Goal: Task Accomplishment & Management: Manage account settings

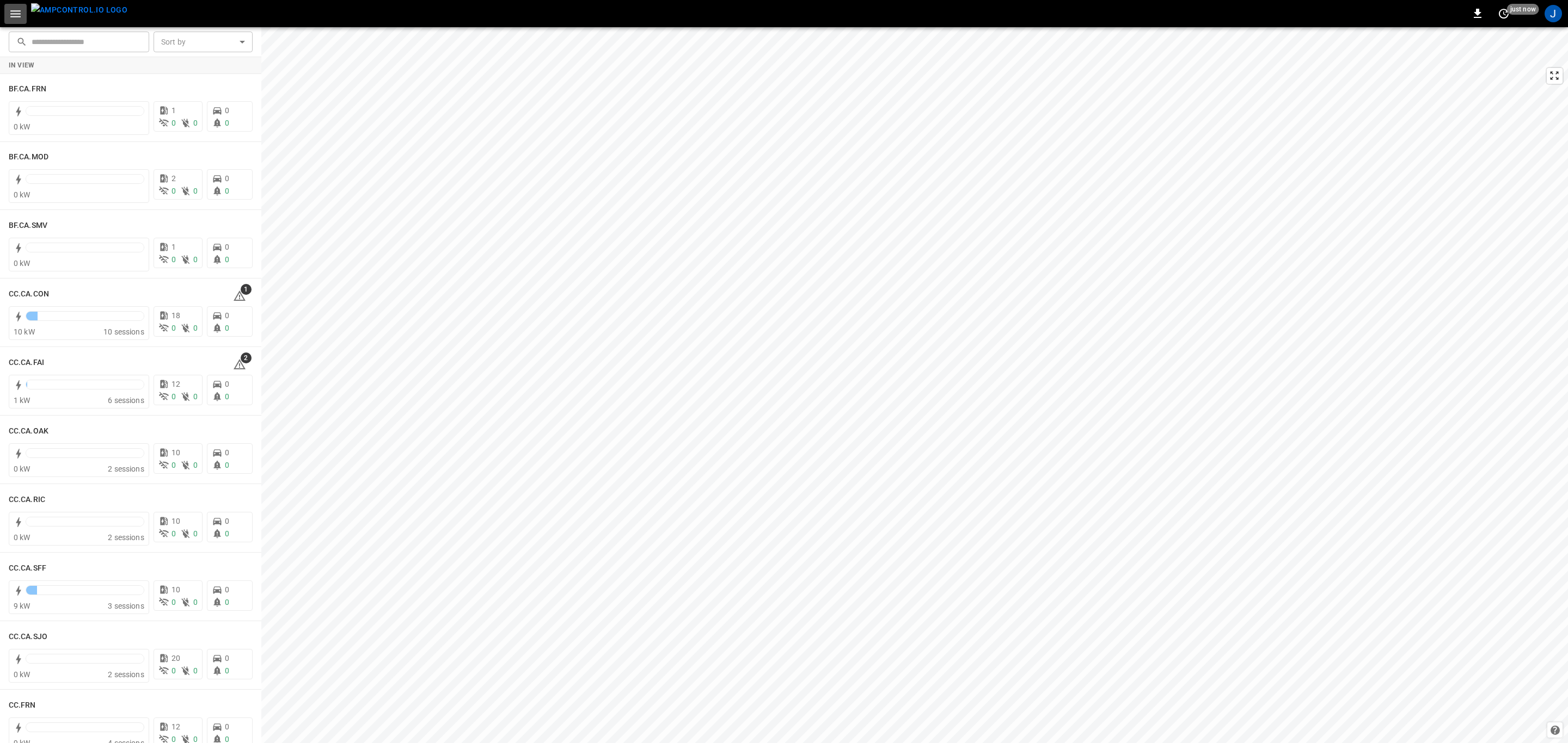
click at [15, 10] on icon "button" at bounding box center [15, 14] width 14 height 14
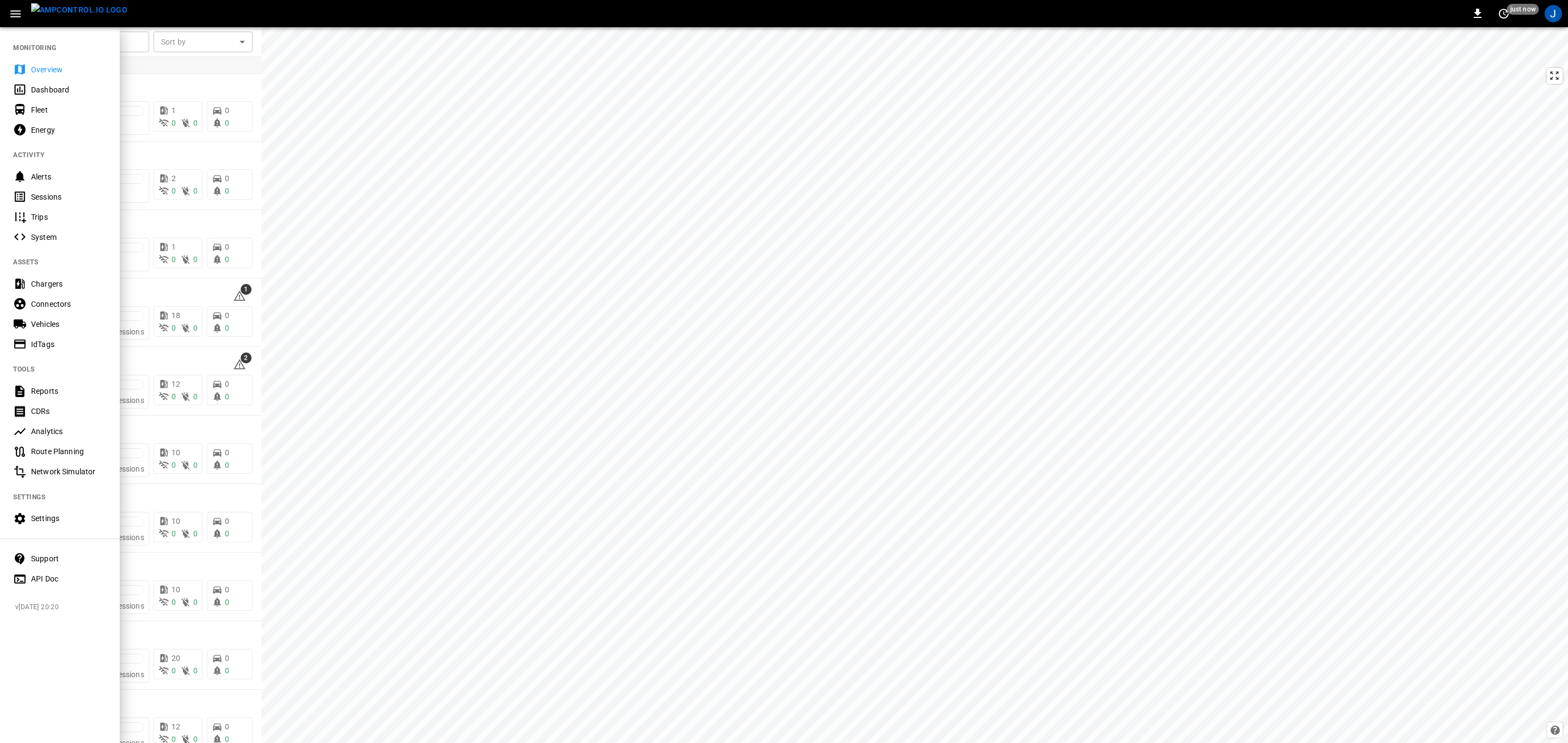
drag, startPoint x: 43, startPoint y: 322, endPoint x: 572, endPoint y: 487, distance: 554.1
click at [43, 322] on div "Vehicles" at bounding box center [69, 325] width 75 height 11
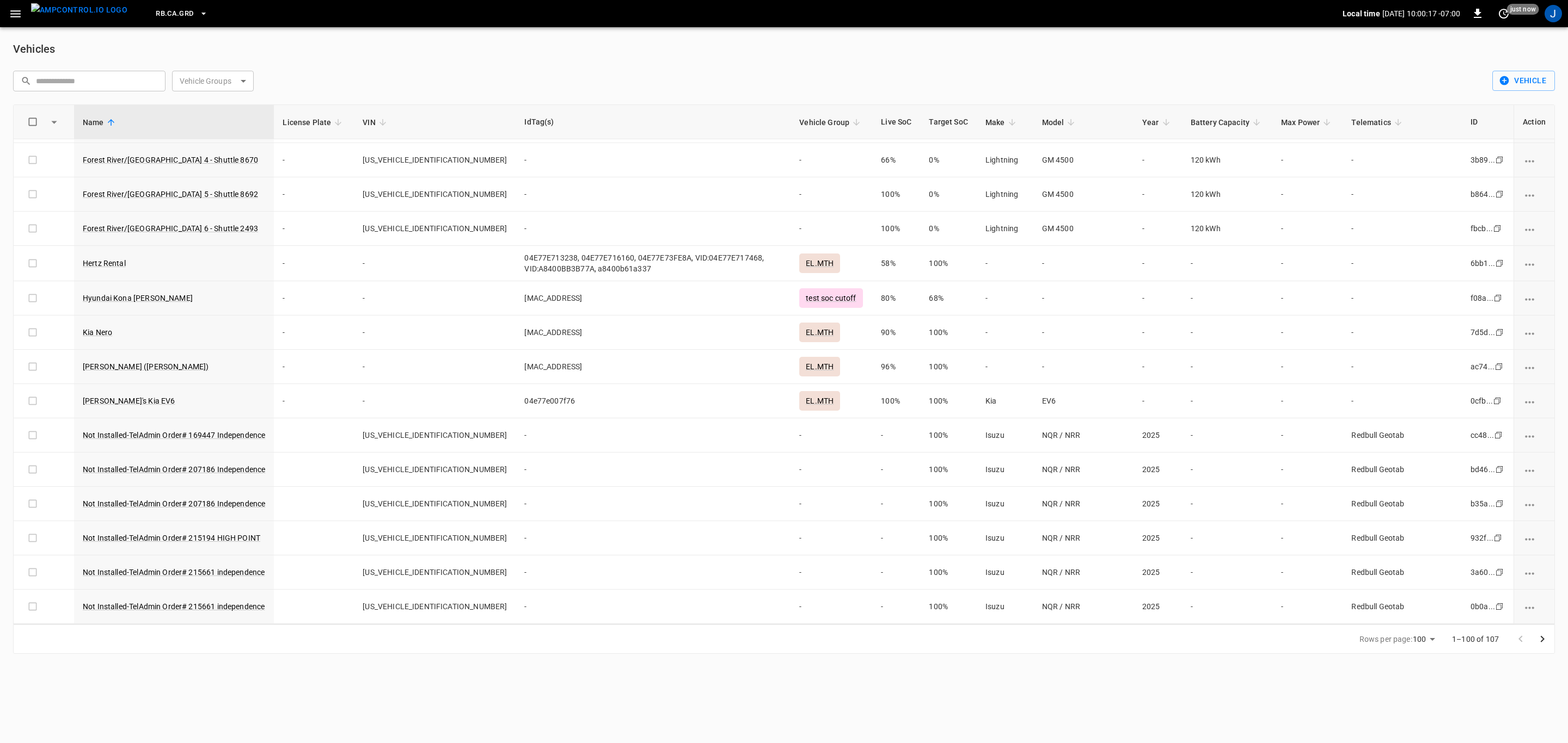
scroll to position [2970, 0]
click at [24, 8] on button "button" at bounding box center [15, 14] width 22 height 20
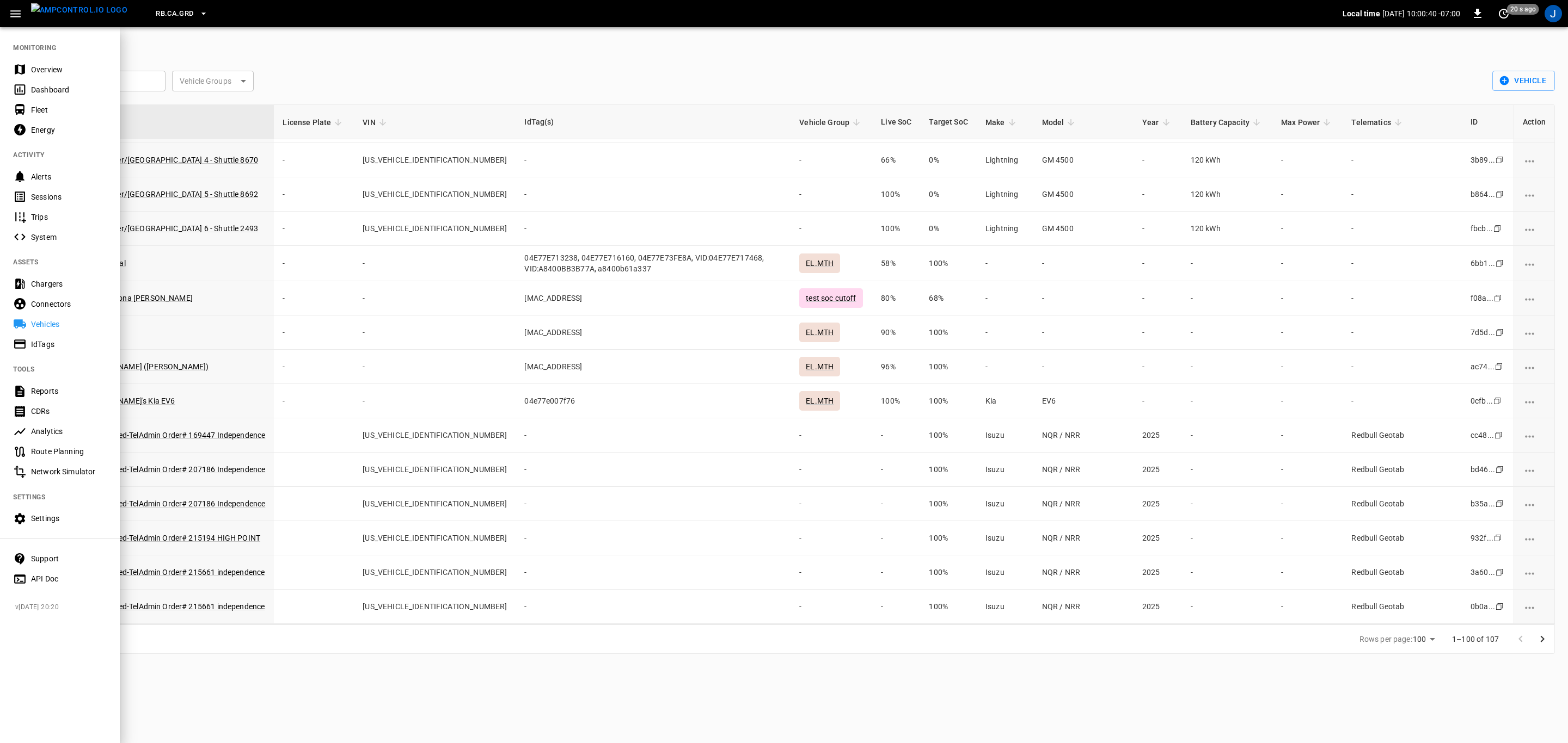
click at [48, 519] on div "Settings" at bounding box center [69, 519] width 75 height 11
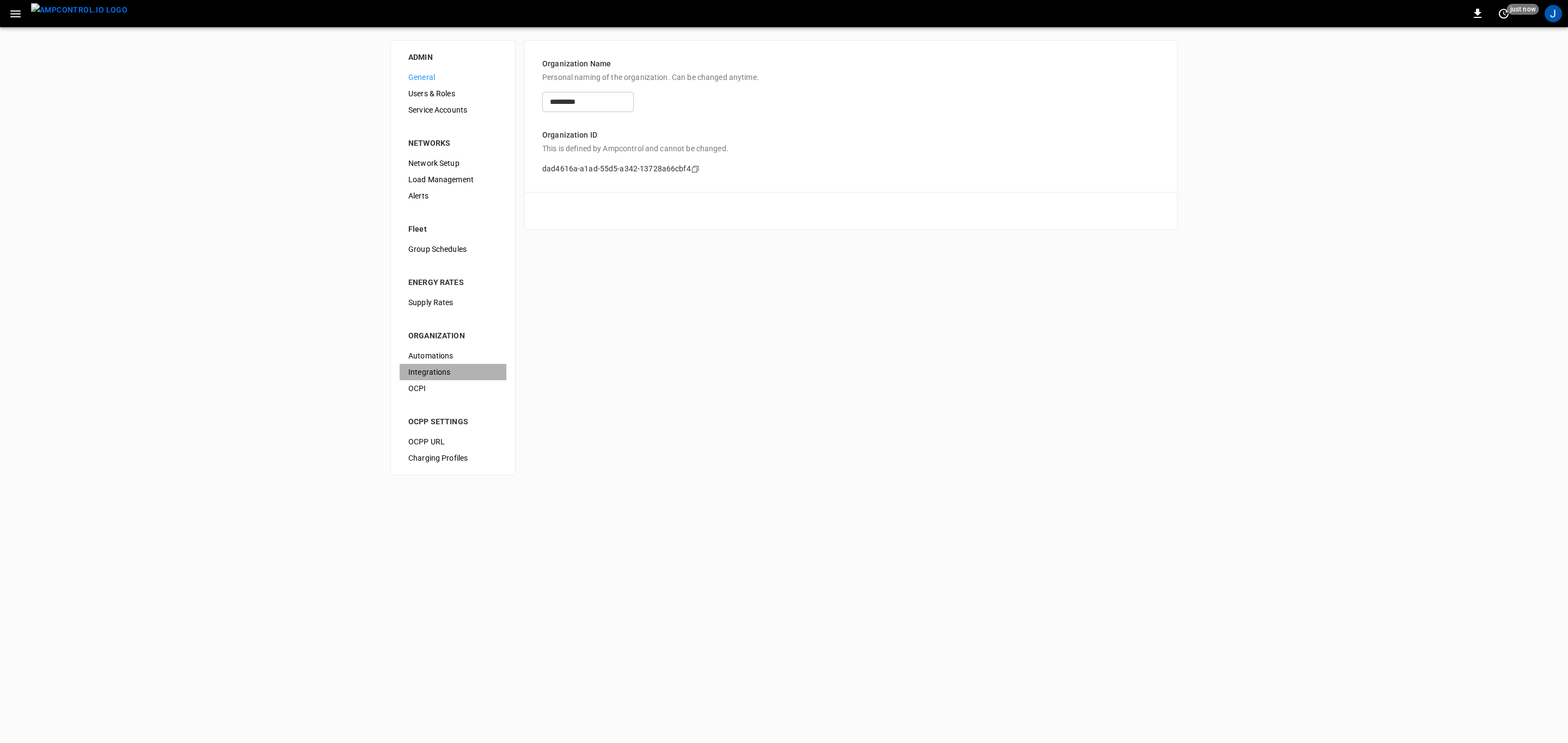
click at [439, 369] on span "Integrations" at bounding box center [453, 372] width 89 height 11
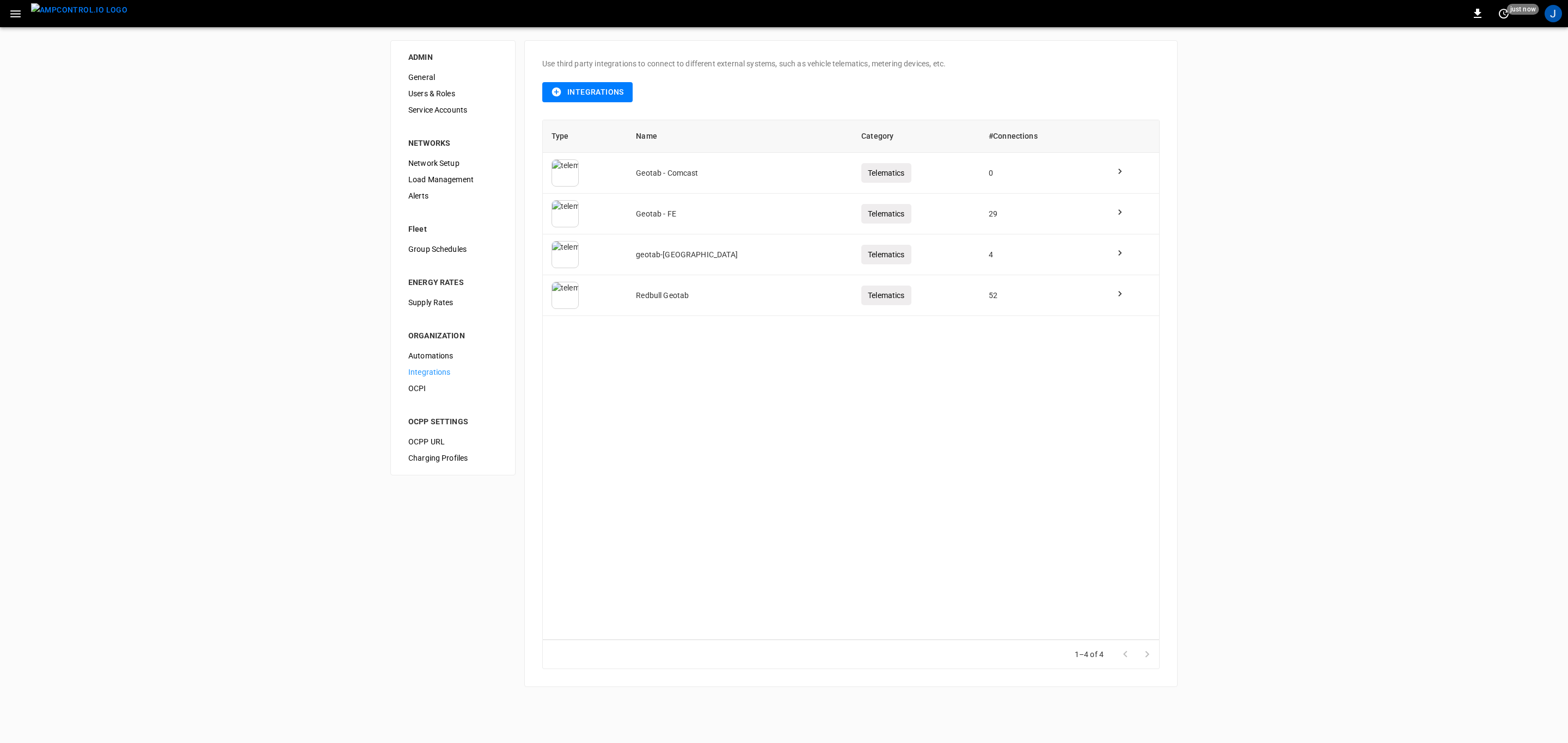
click at [1115, 171] on icon at bounding box center [1120, 171] width 11 height 11
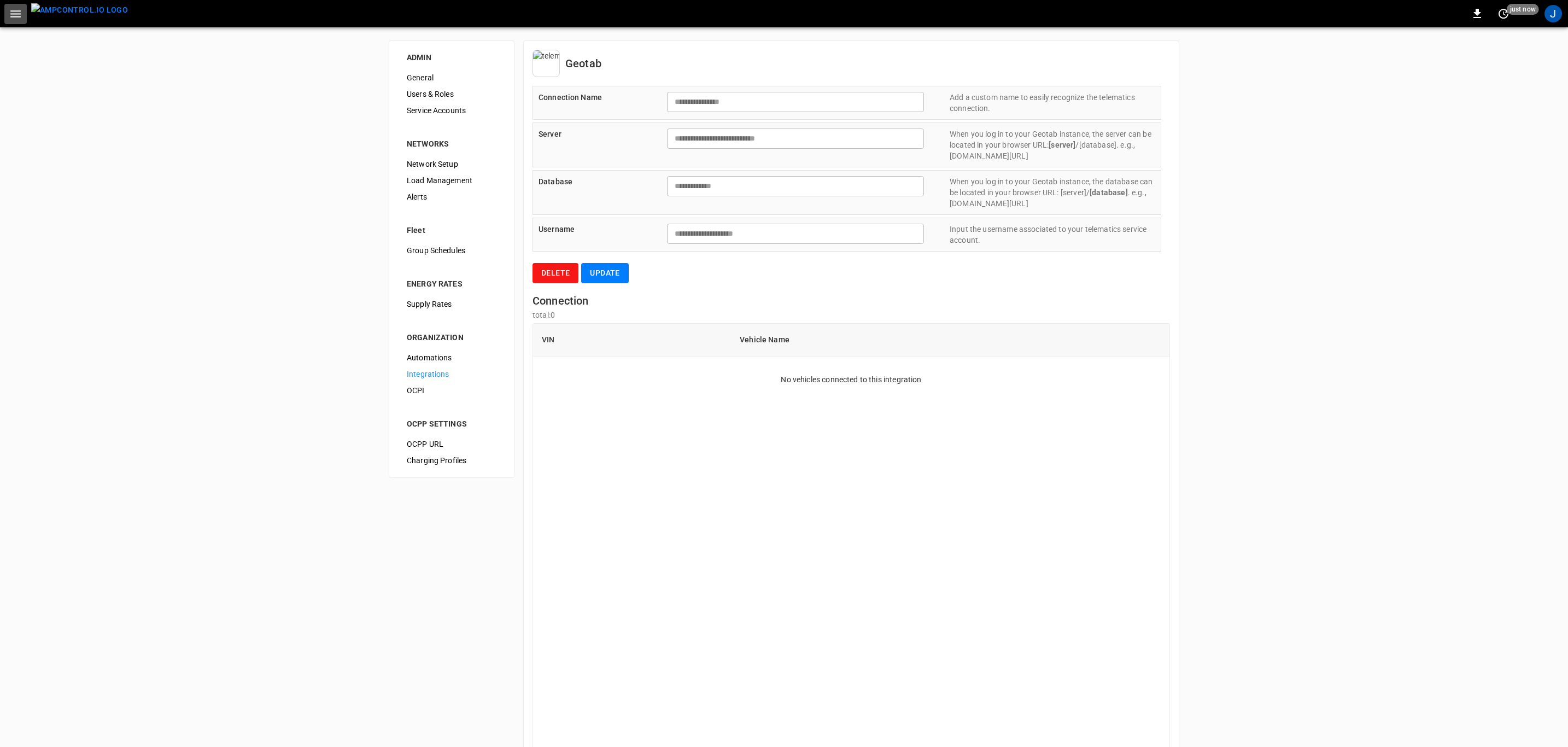
click at [14, 13] on icon "button" at bounding box center [16, 14] width 11 height 7
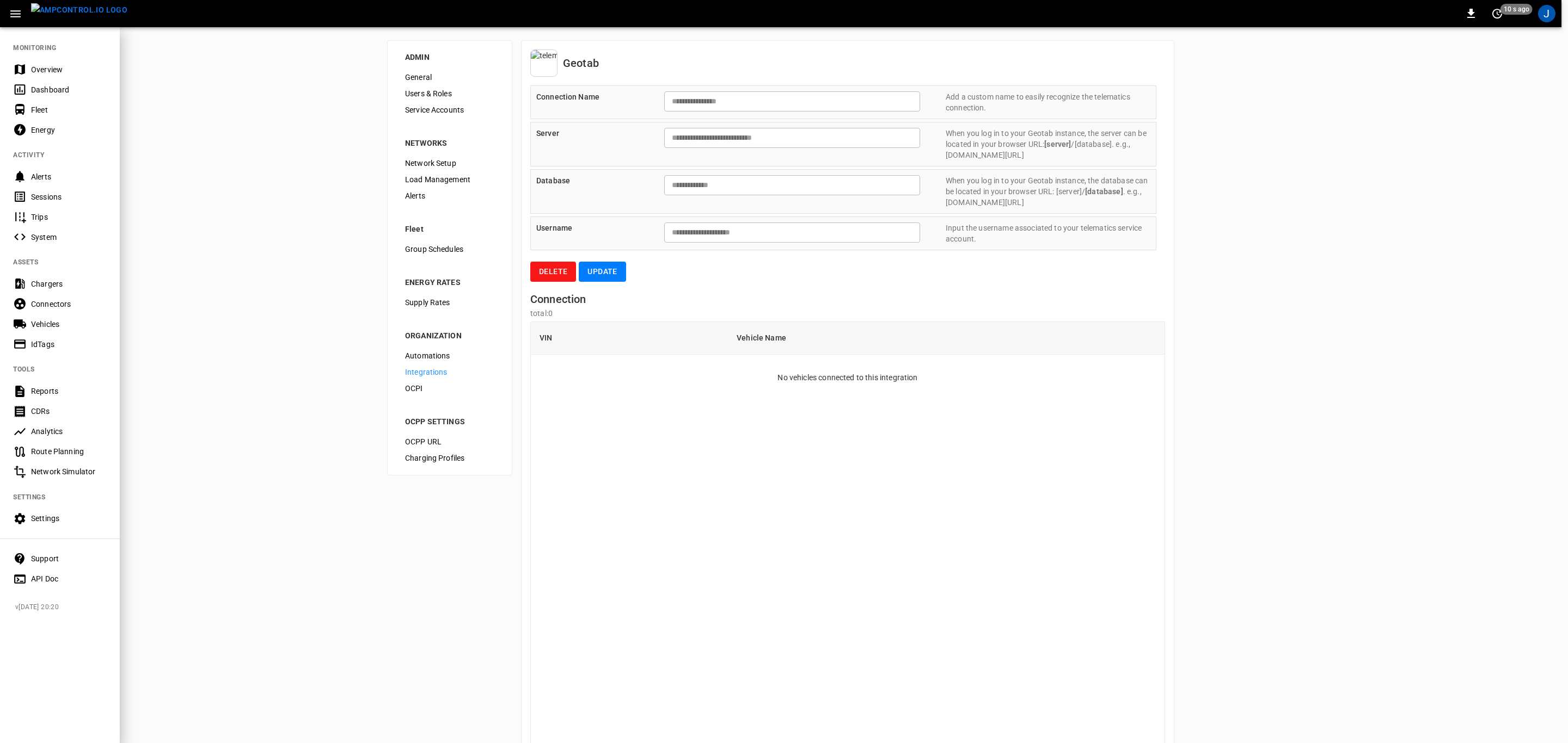
click at [46, 323] on div "Vehicles" at bounding box center [69, 325] width 75 height 11
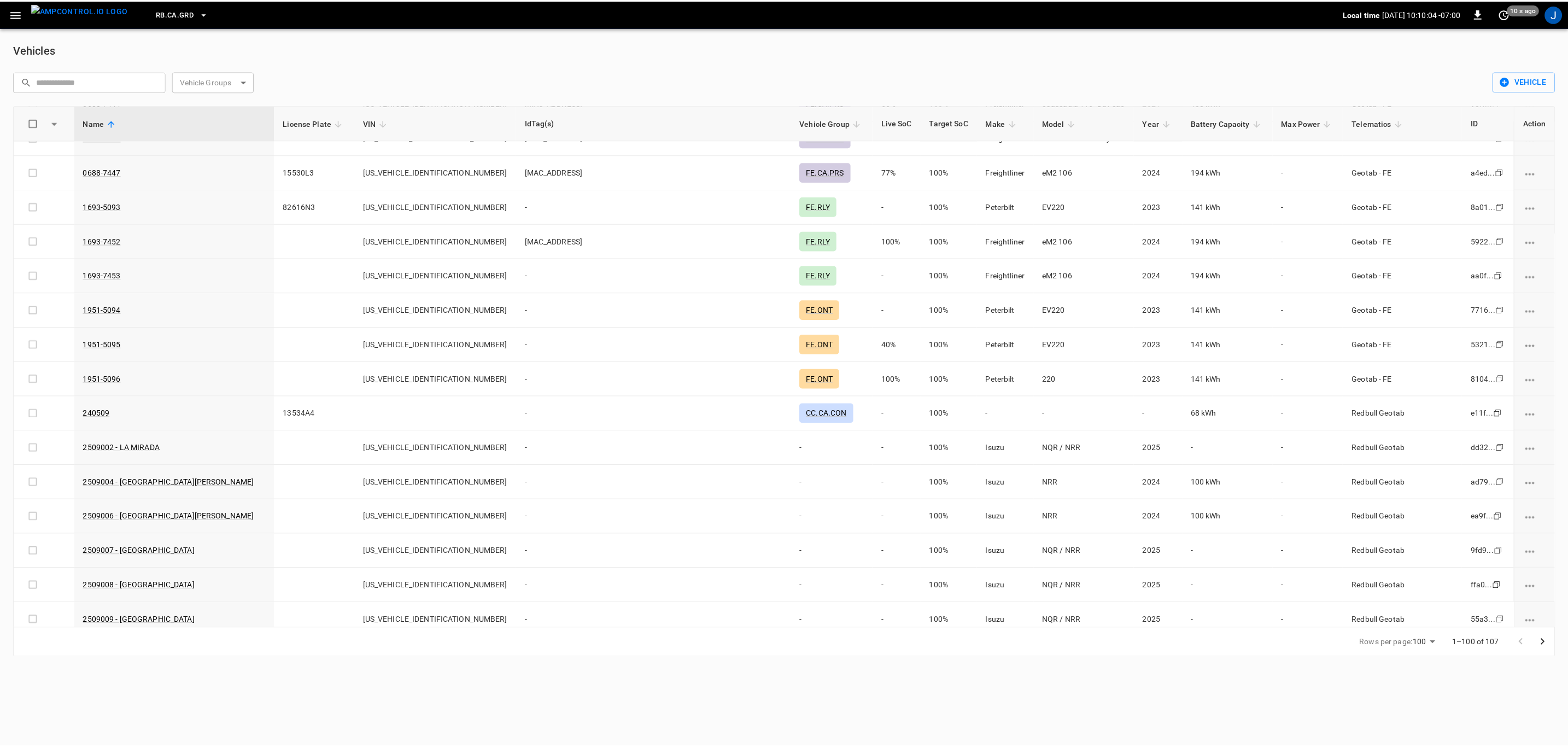
scroll to position [574, 0]
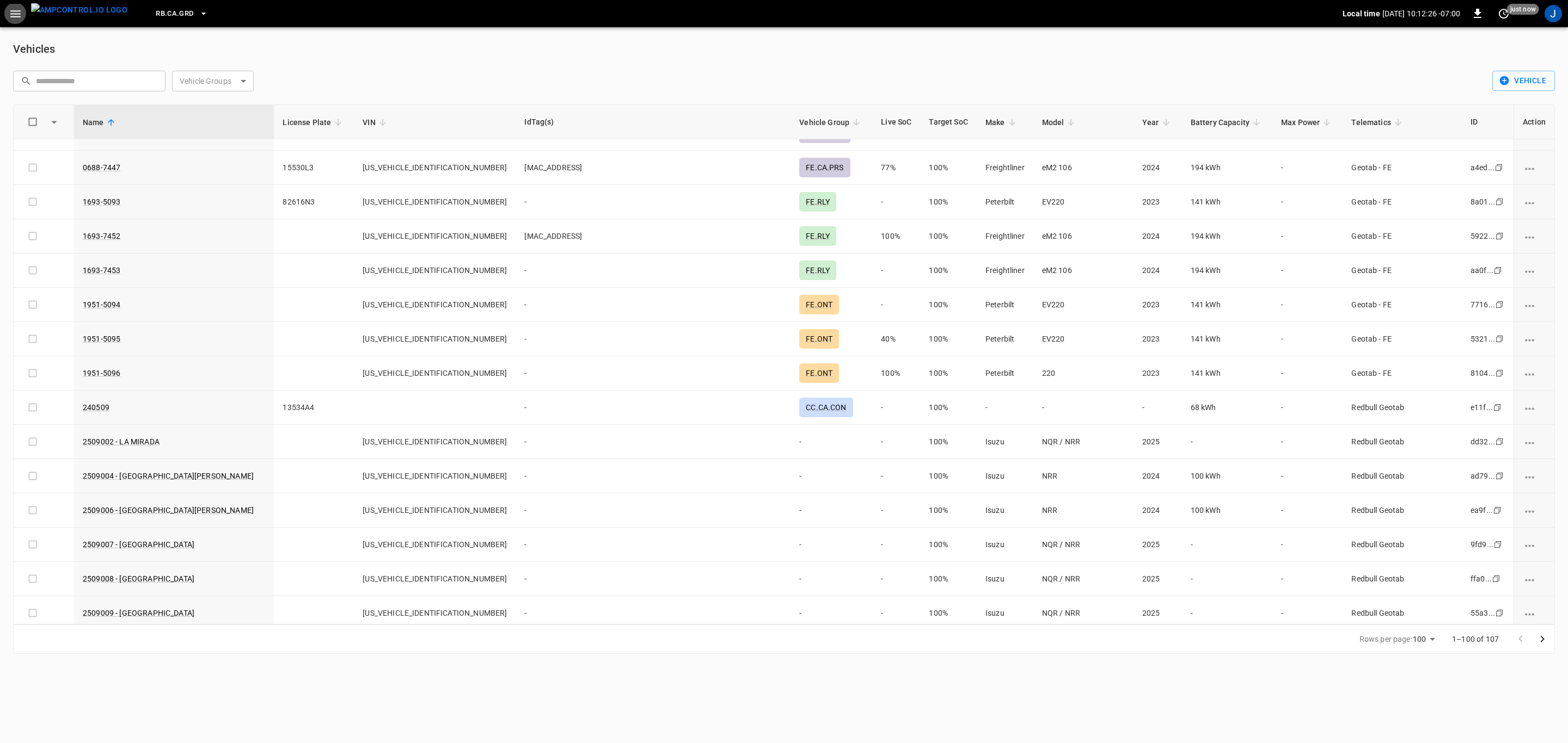
click at [16, 7] on icon "button" at bounding box center [15, 14] width 14 height 14
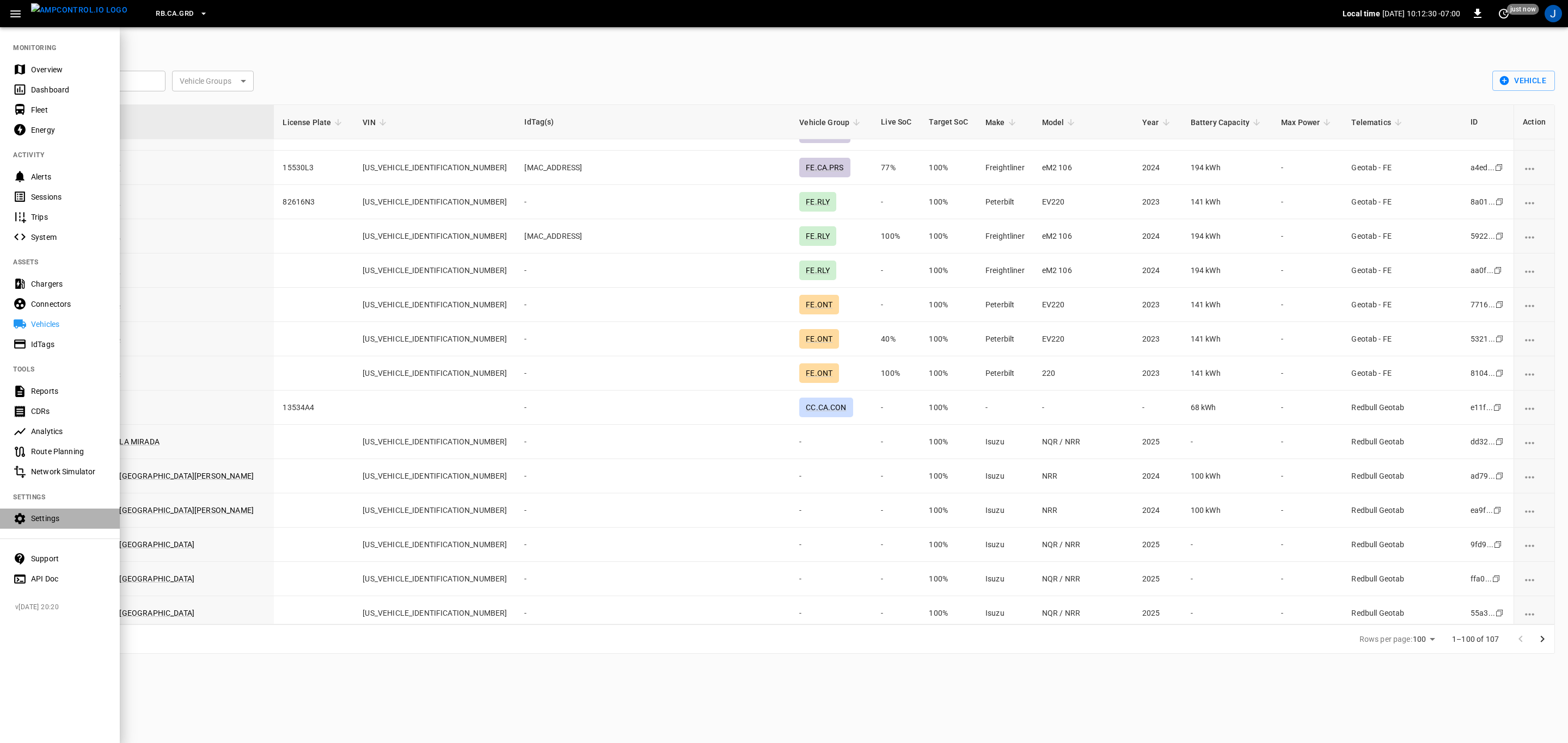
click at [53, 513] on div "Settings" at bounding box center [69, 519] width 75 height 11
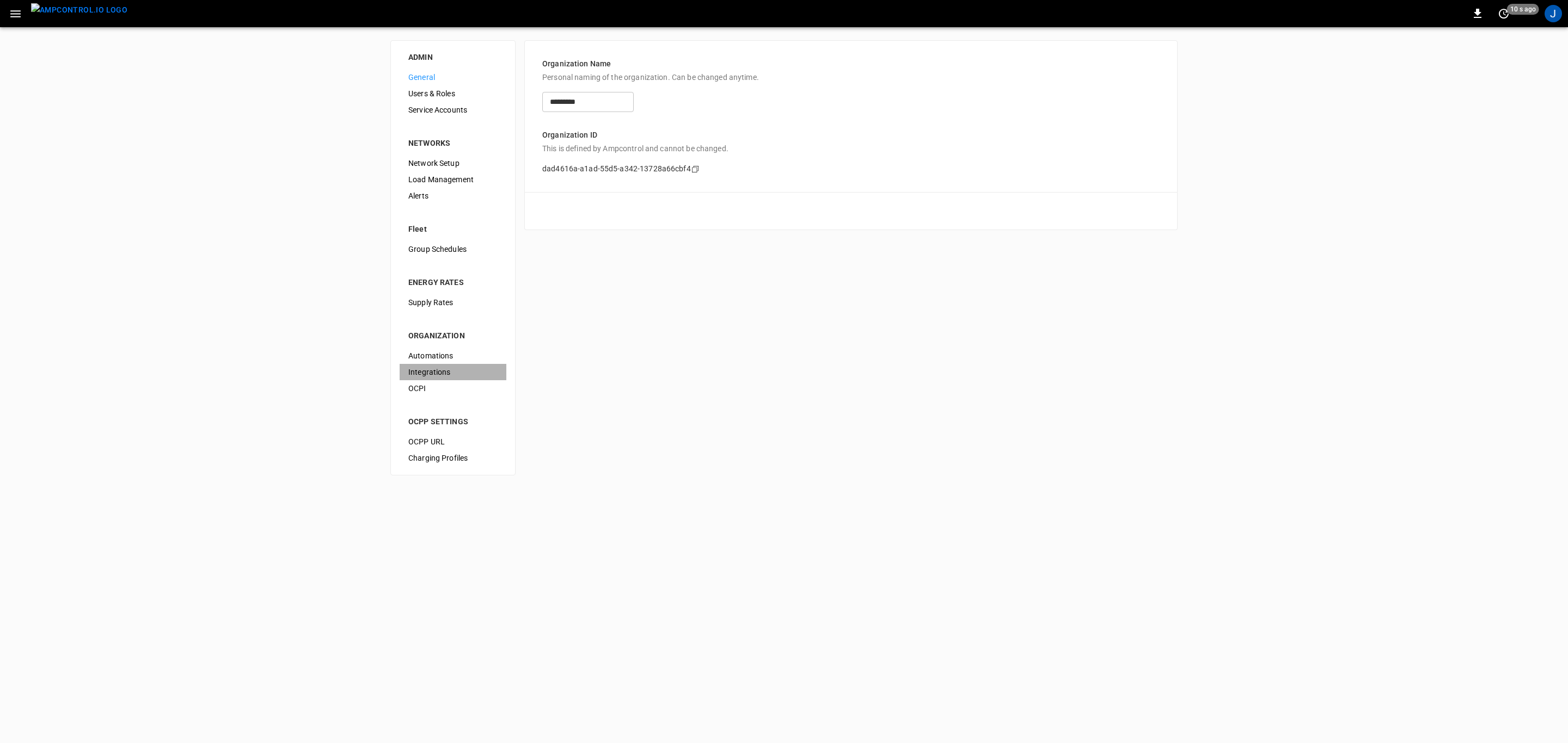
click at [438, 370] on span "Integrations" at bounding box center [453, 372] width 89 height 11
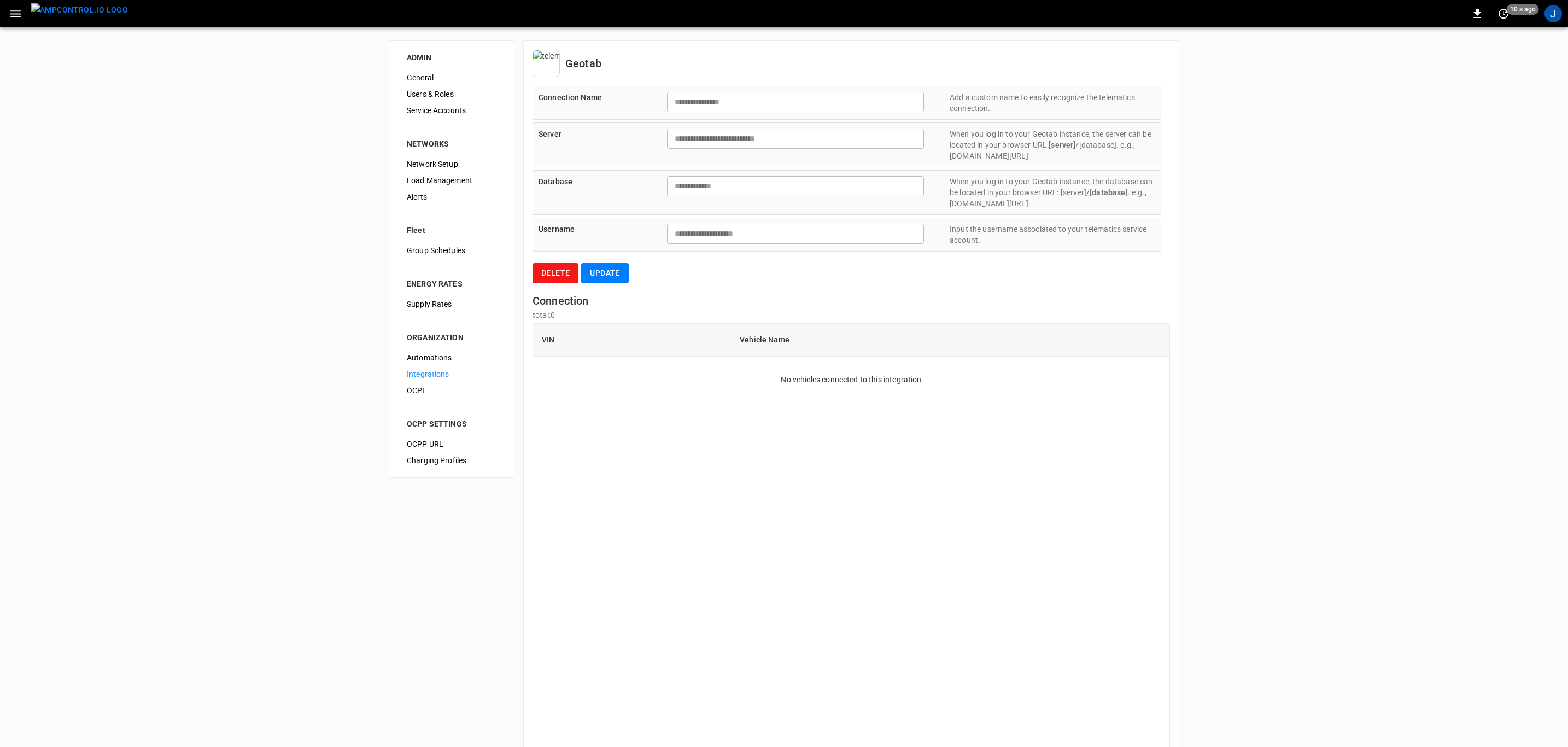
click at [553, 270] on button "Delete" at bounding box center [555, 273] width 46 height 21
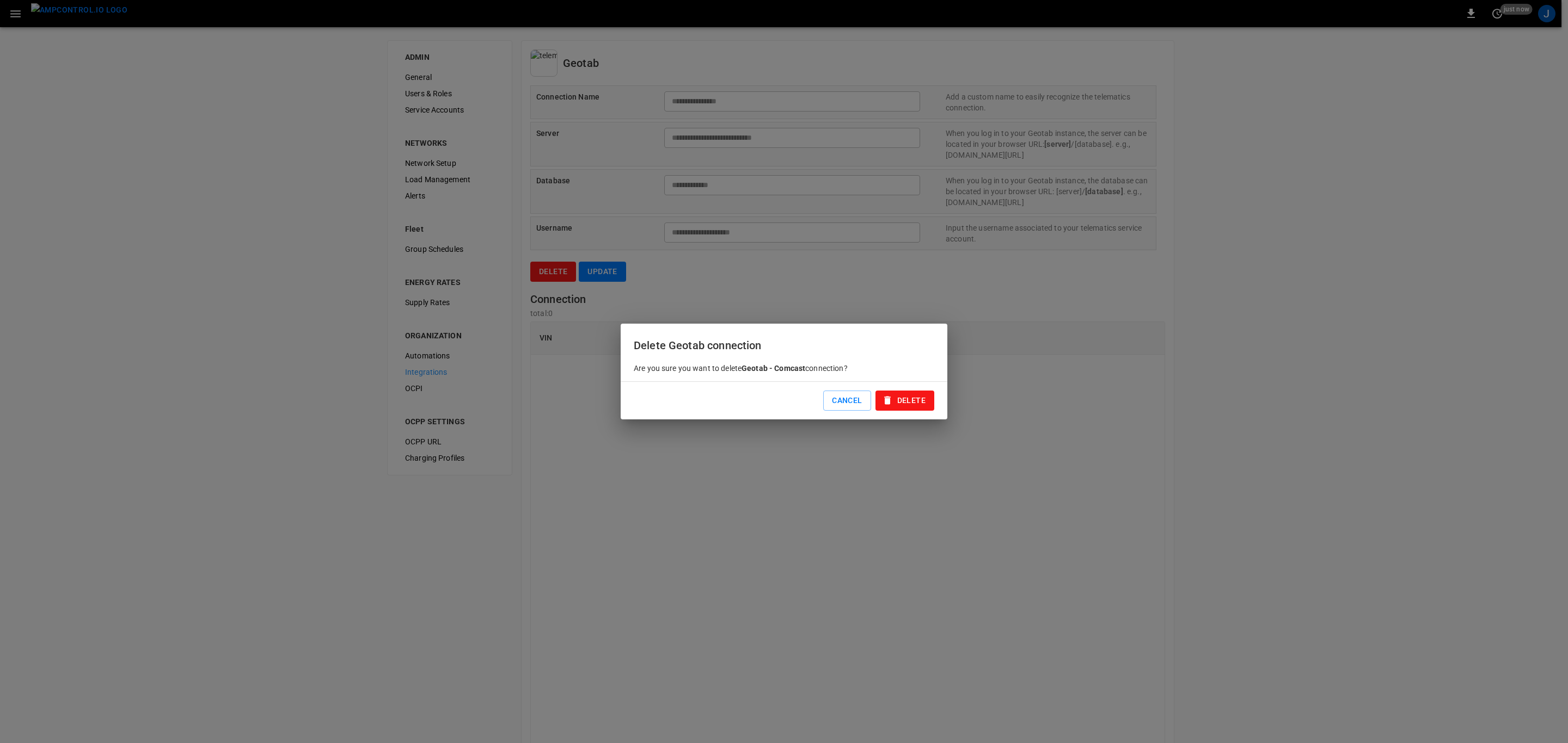
click at [907, 401] on button "Delete" at bounding box center [904, 401] width 59 height 20
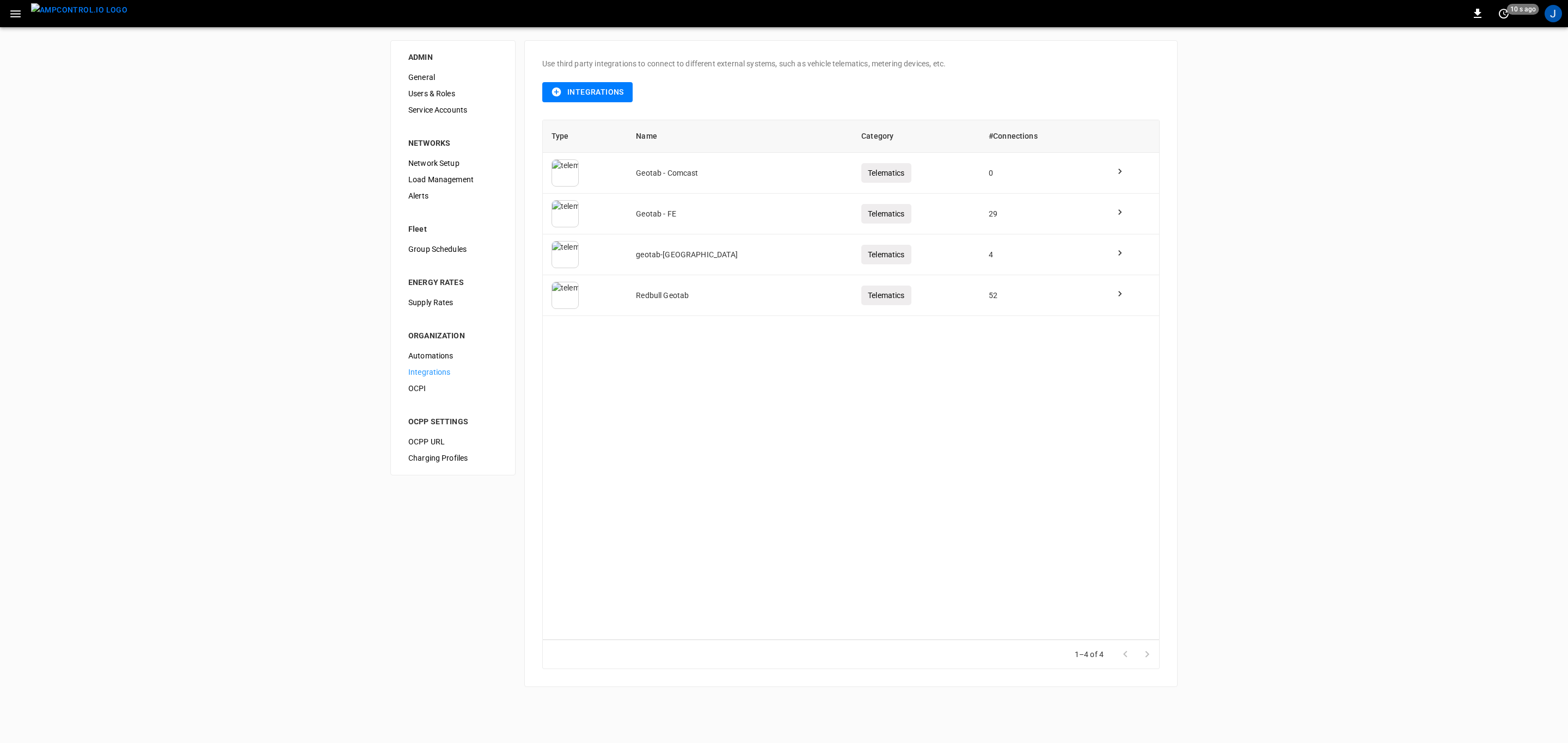
click at [435, 90] on span "Users & Roles" at bounding box center [453, 94] width 89 height 11
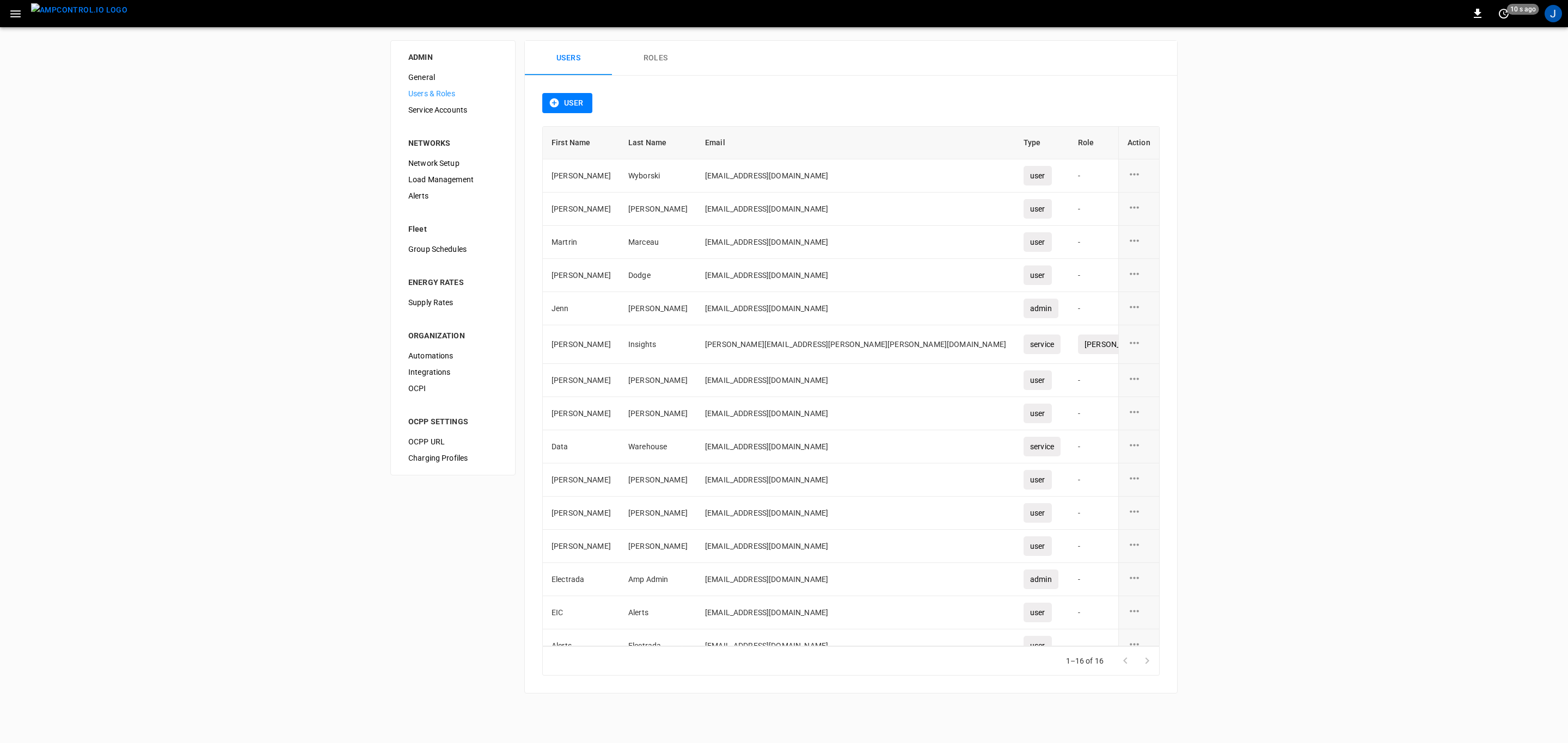
click at [434, 365] on div "Integrations" at bounding box center [453, 372] width 107 height 16
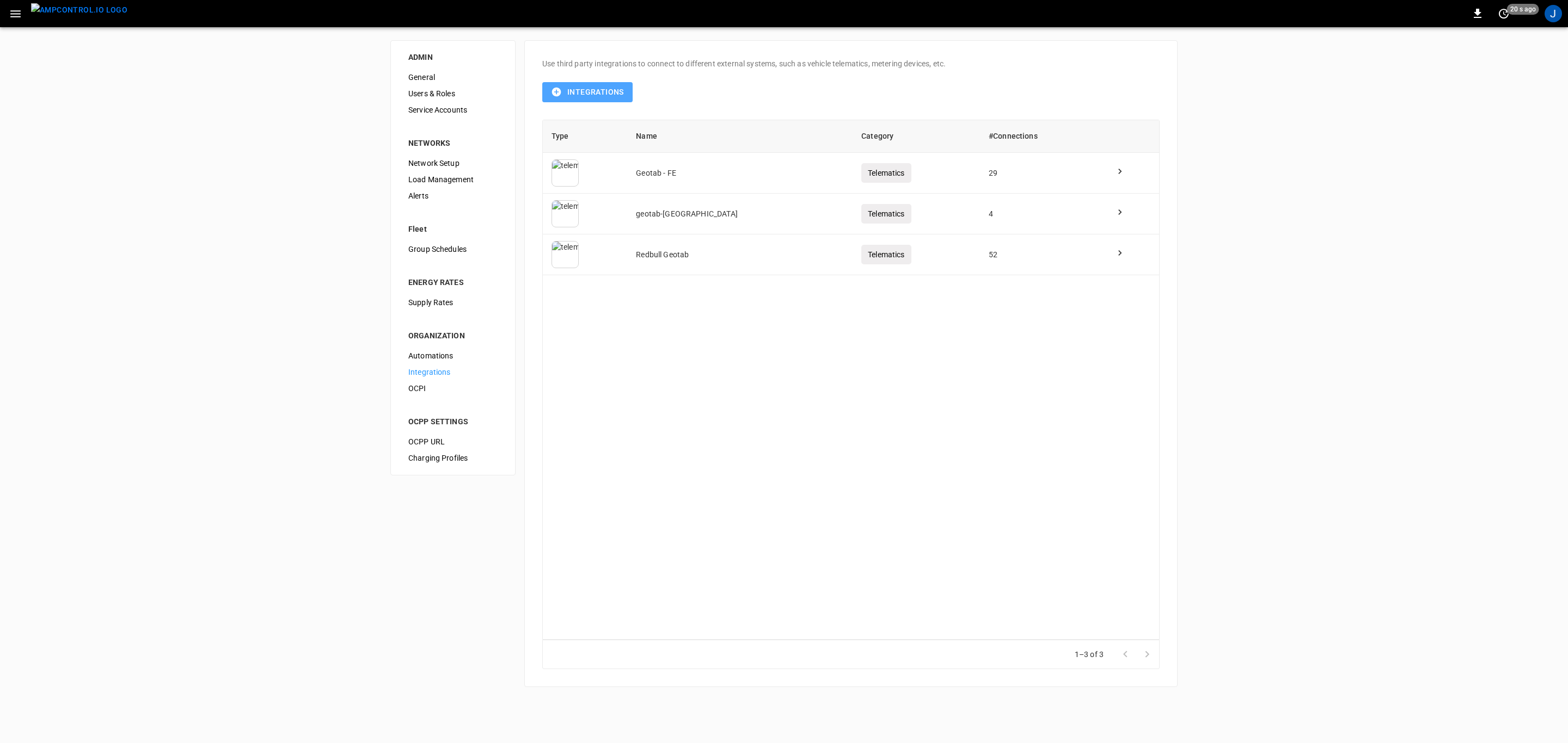
click at [575, 83] on button "Integrations" at bounding box center [588, 92] width 90 height 20
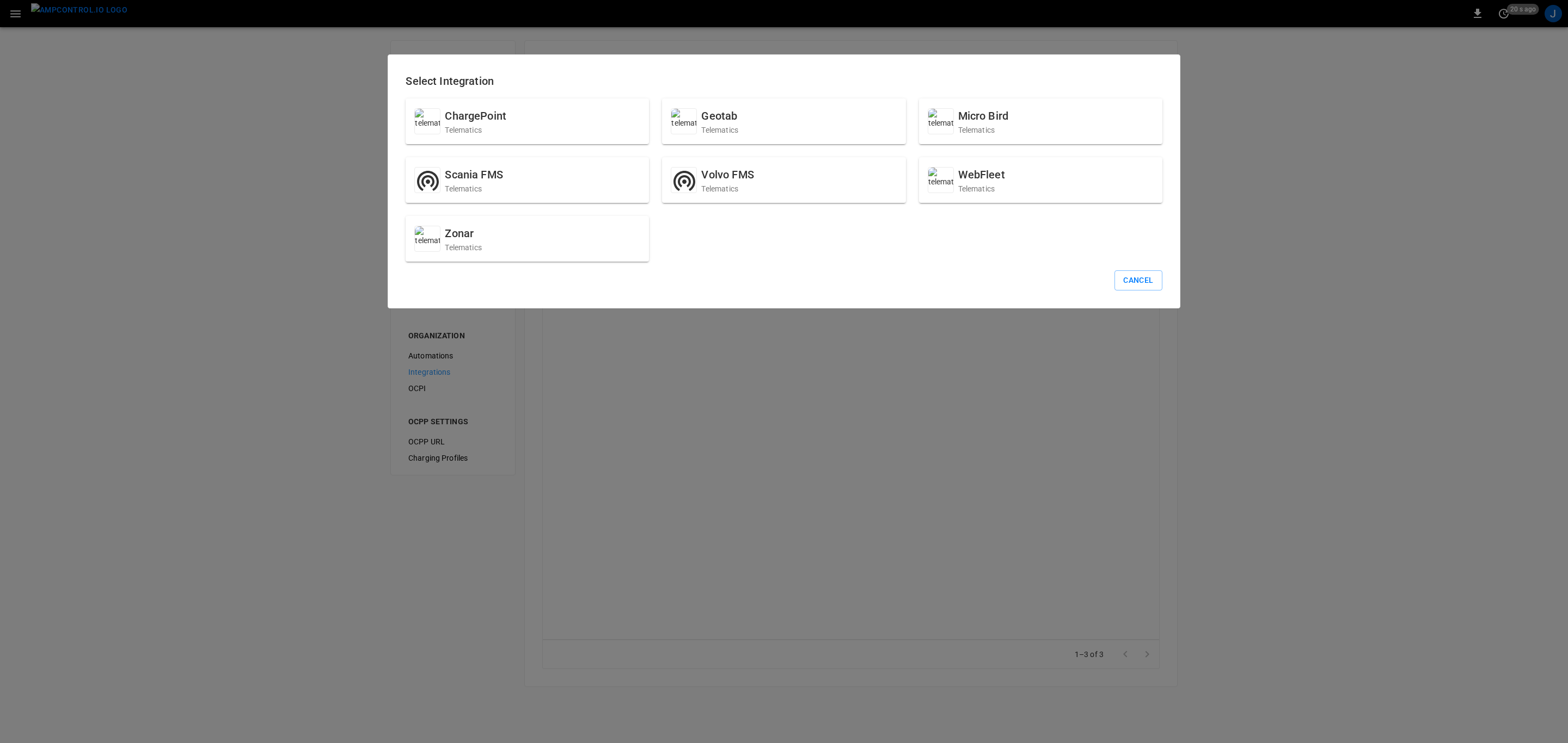
click at [820, 138] on div "Geotab Telematics" at bounding box center [783, 121] width 243 height 46
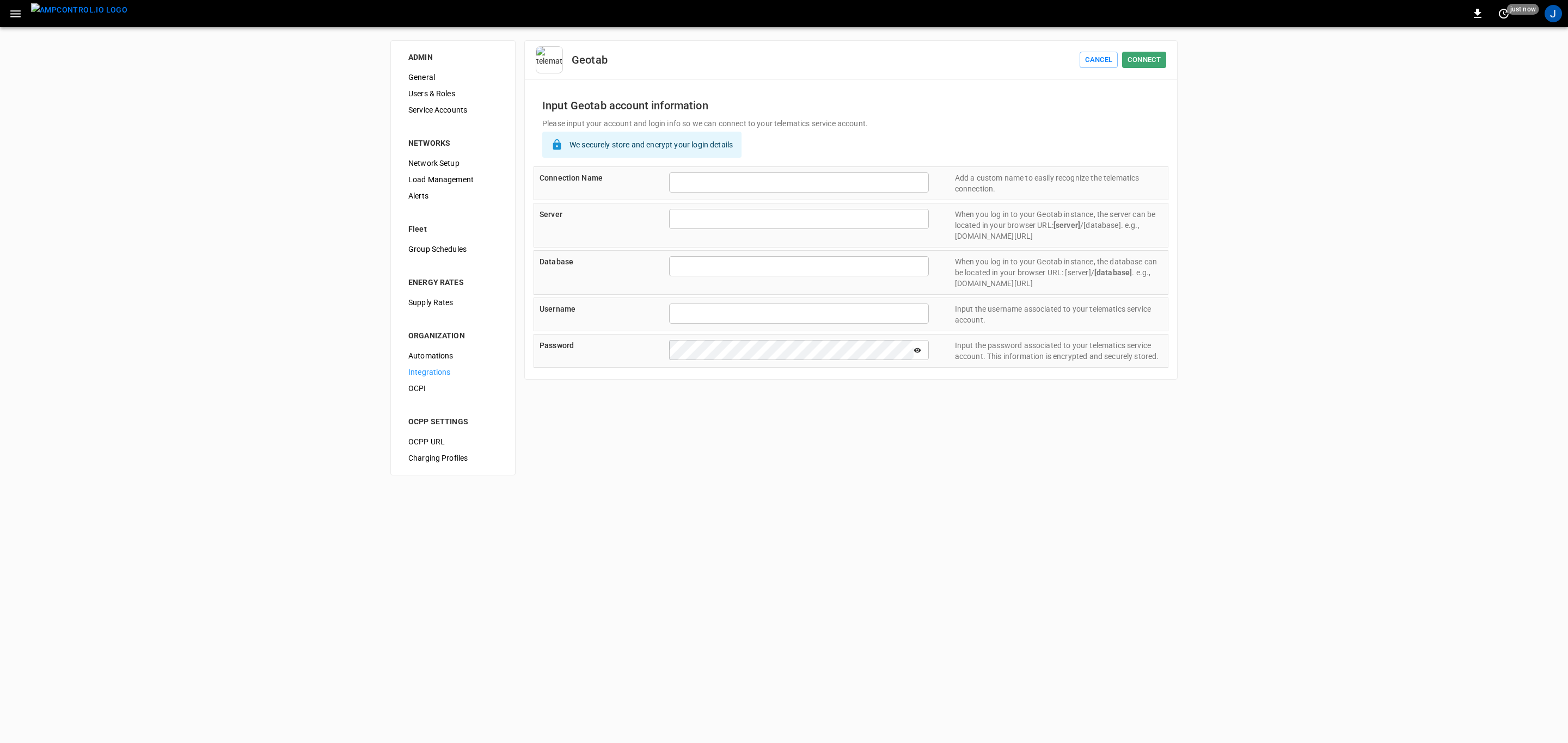
click at [1098, 57] on button "Cancel" at bounding box center [1099, 60] width 38 height 17
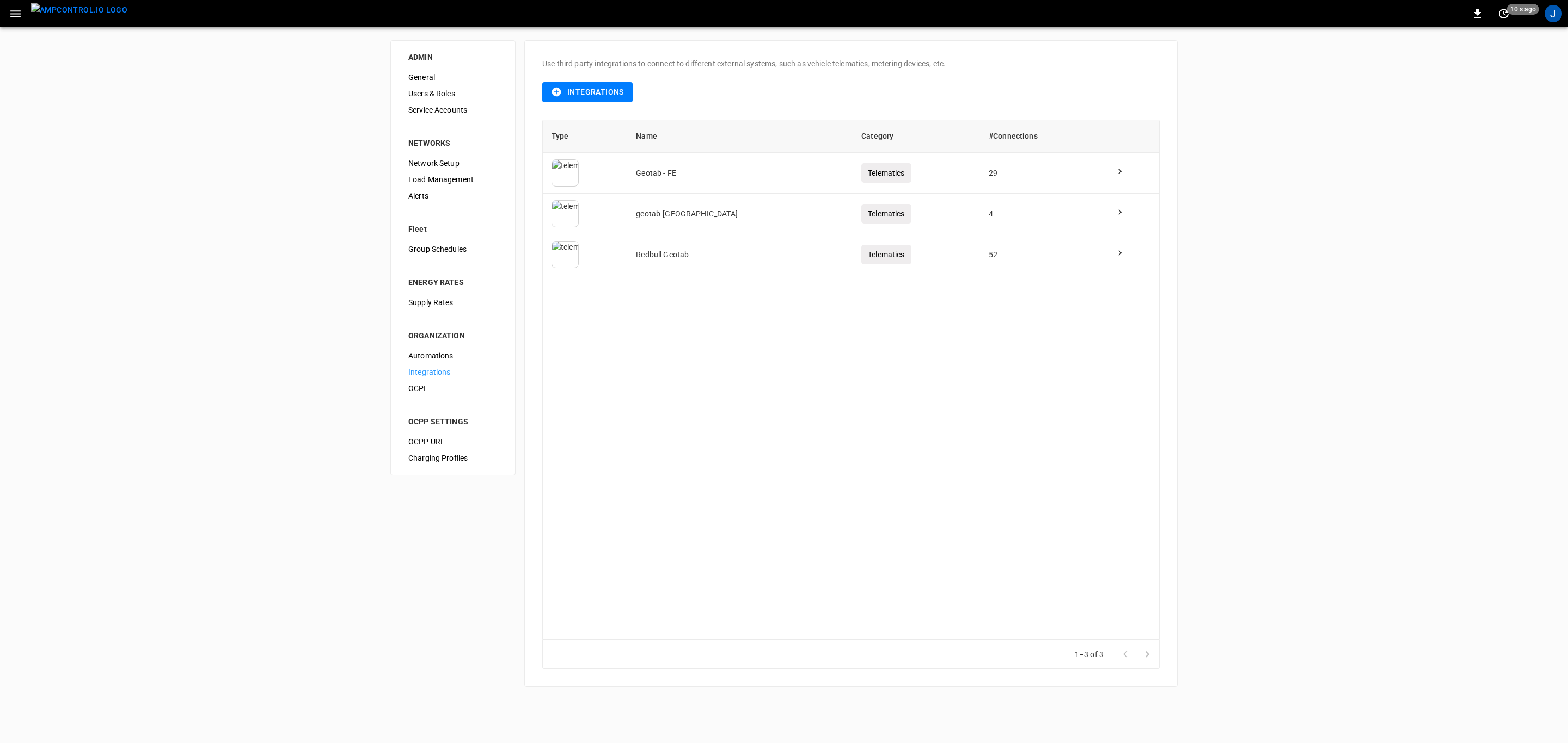
click at [1118, 175] on td at bounding box center [1133, 173] width 53 height 41
click at [1118, 171] on icon at bounding box center [1120, 171] width 3 height 6
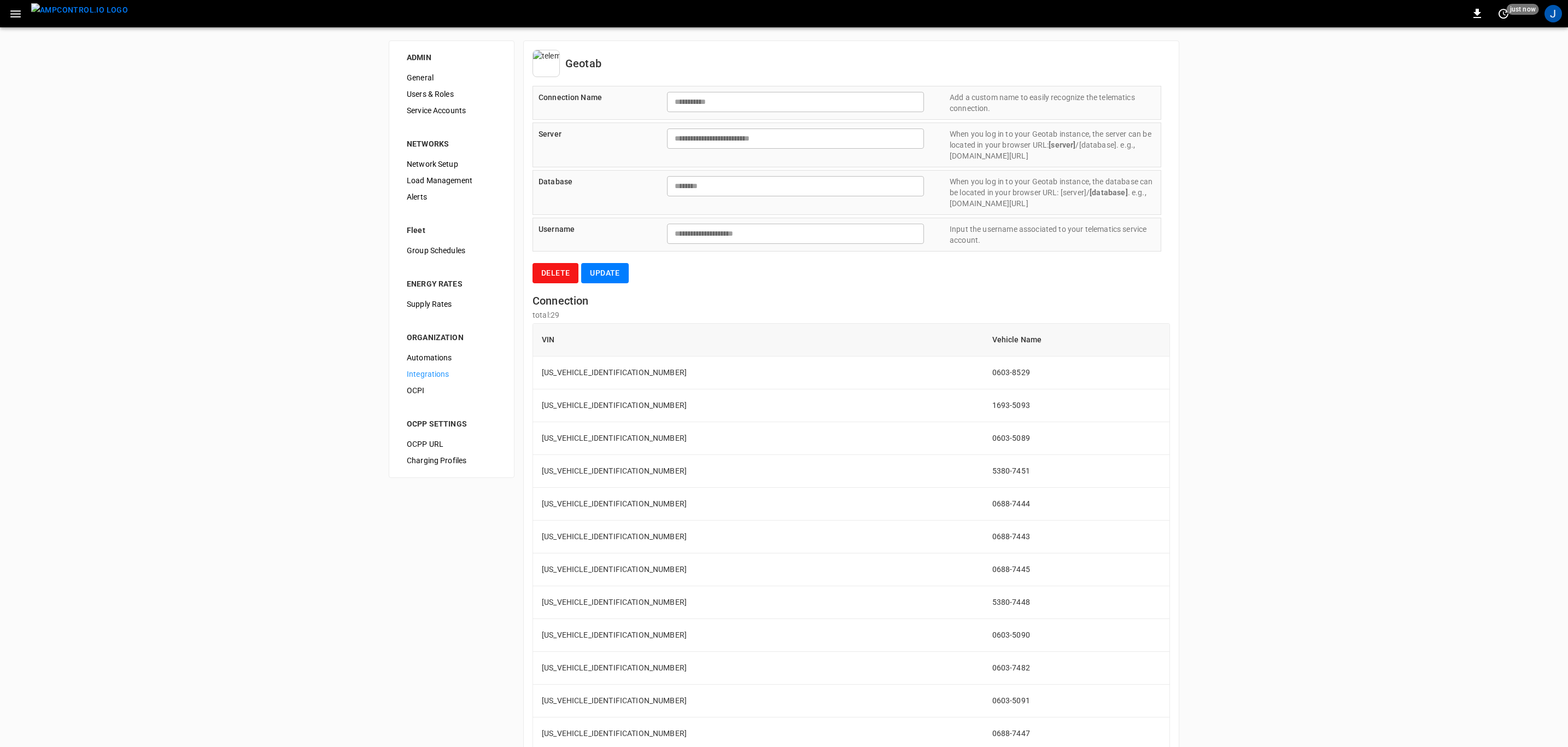
click at [618, 97] on div "**********" at bounding box center [847, 103] width 629 height 34
click at [614, 272] on button "Update" at bounding box center [605, 273] width 47 height 21
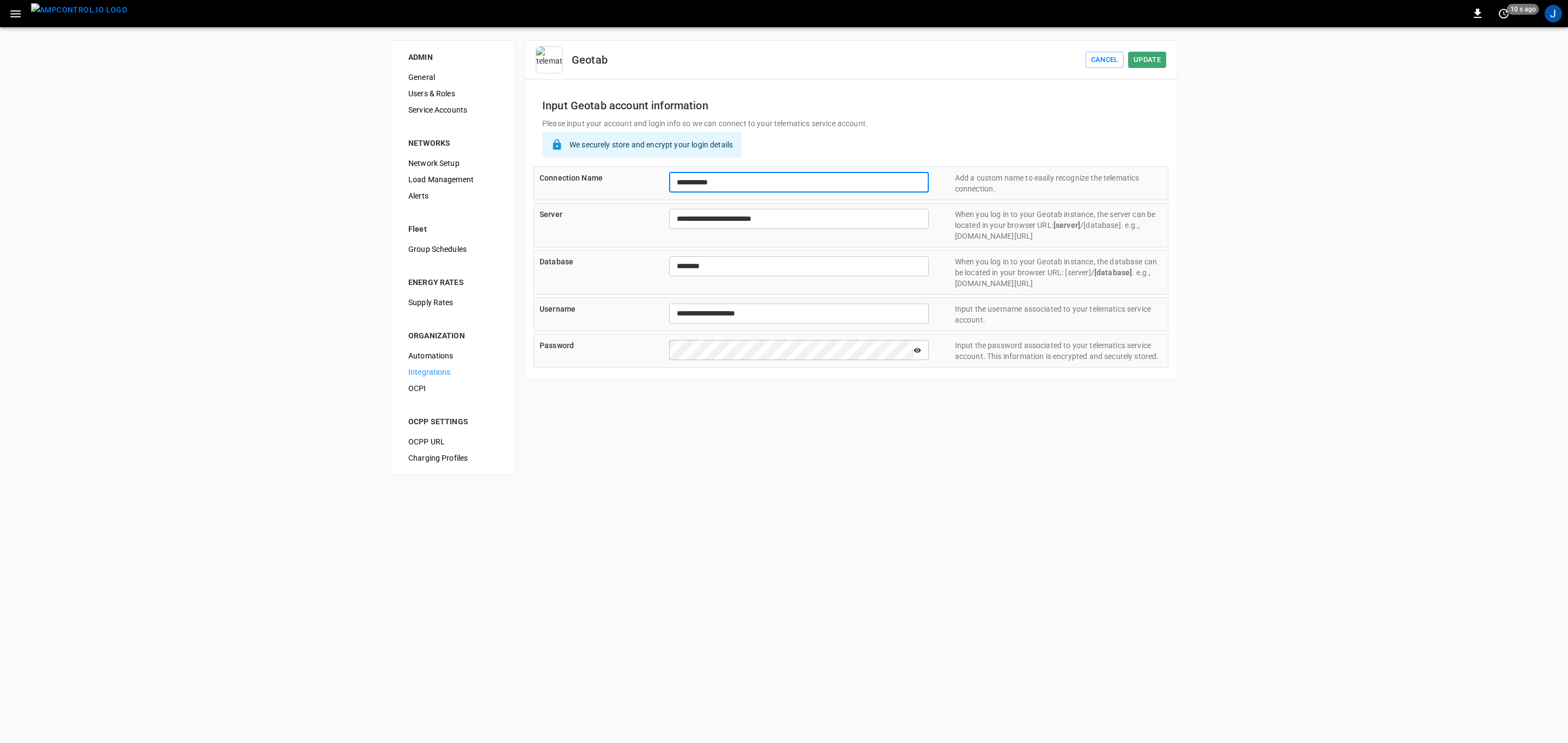
drag, startPoint x: 752, startPoint y: 179, endPoint x: 630, endPoint y: 176, distance: 122.0
click at [630, 176] on div "**********" at bounding box center [851, 183] width 635 height 34
type input "**********"
click at [1150, 59] on button "Update" at bounding box center [1147, 60] width 38 height 17
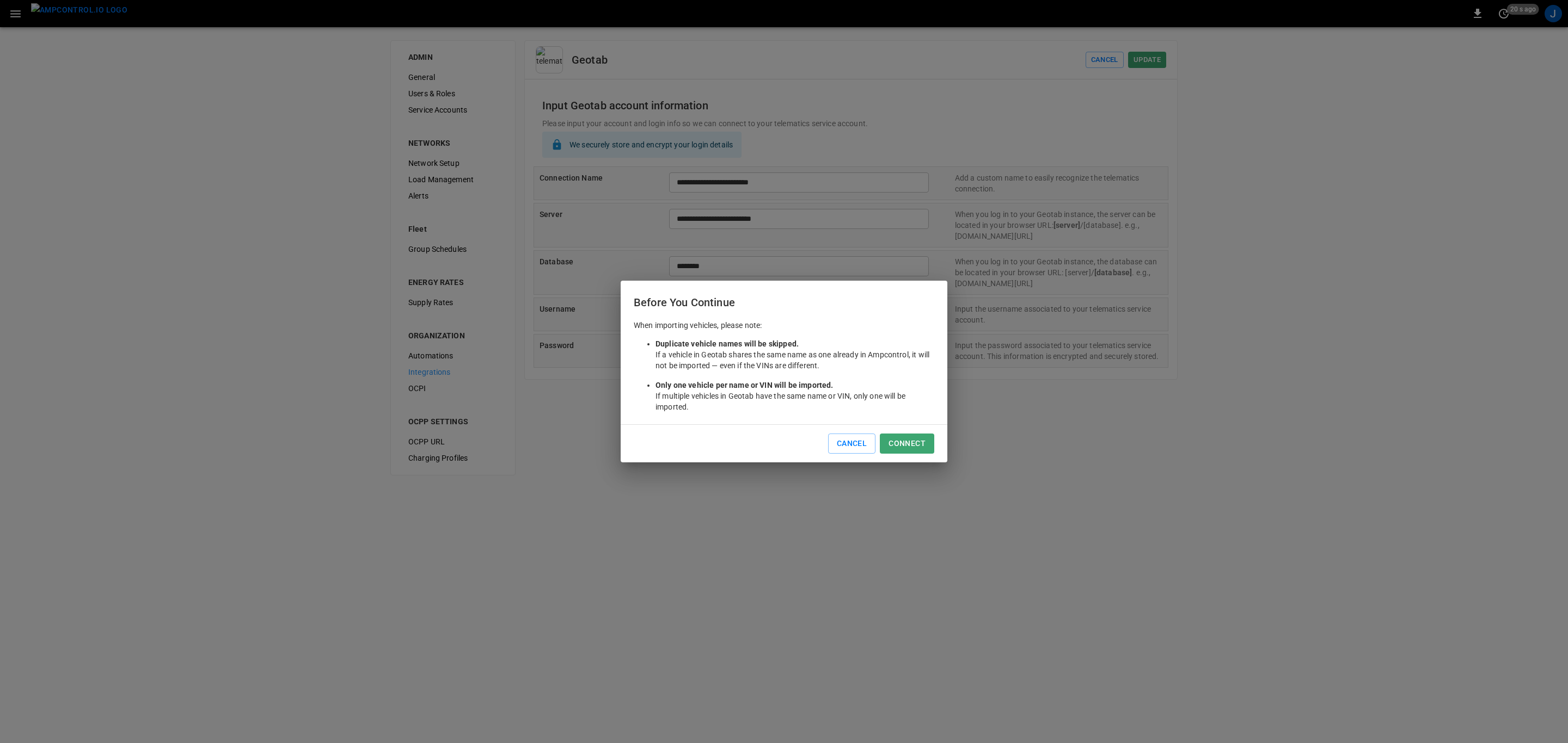
click at [1098, 56] on div "Before You Continue When importing vehicles, please note: Duplicate vehicle nam…" at bounding box center [784, 372] width 1568 height 743
click at [851, 443] on button "Cancel" at bounding box center [852, 443] width 48 height 20
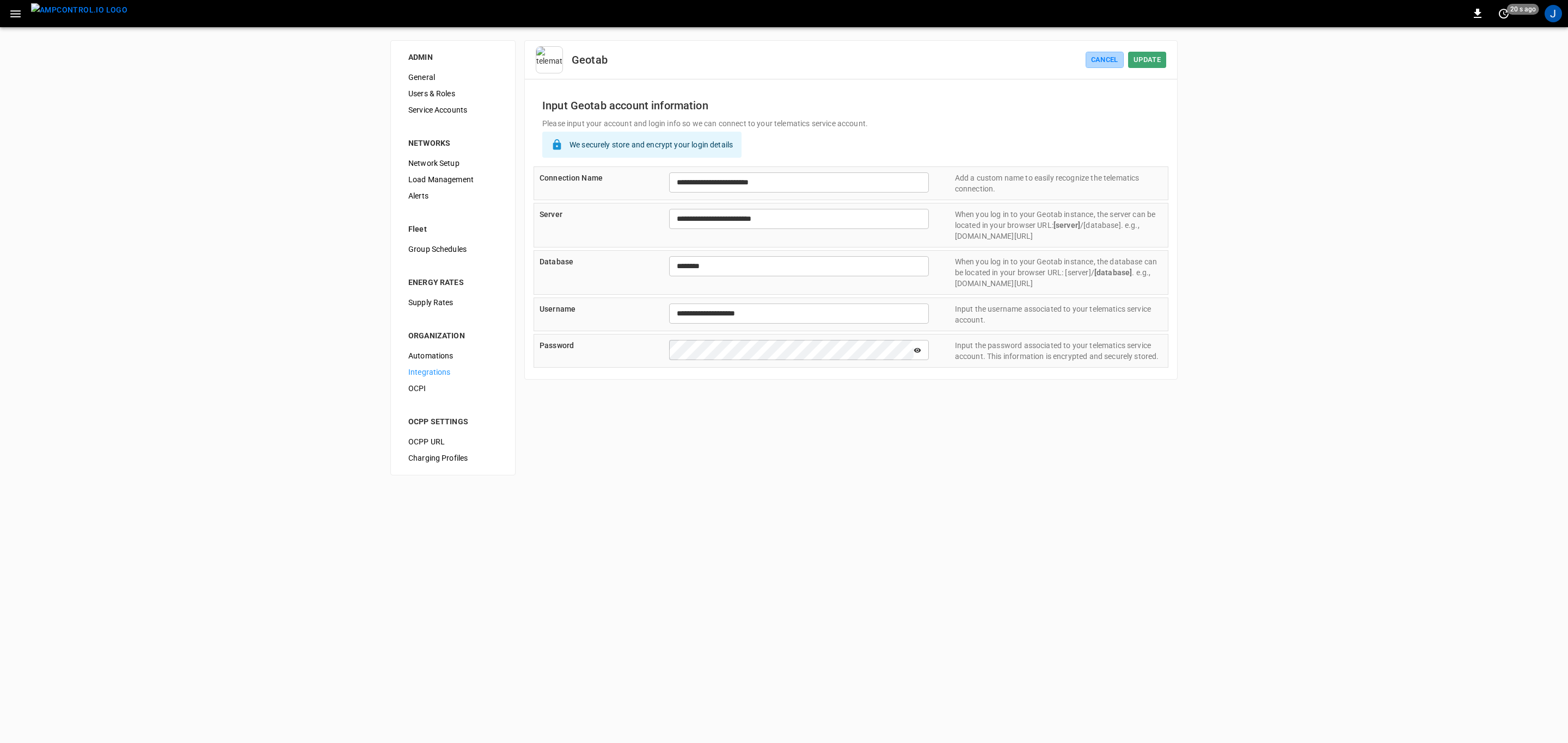
click at [1099, 57] on button "Cancel" at bounding box center [1105, 60] width 38 height 17
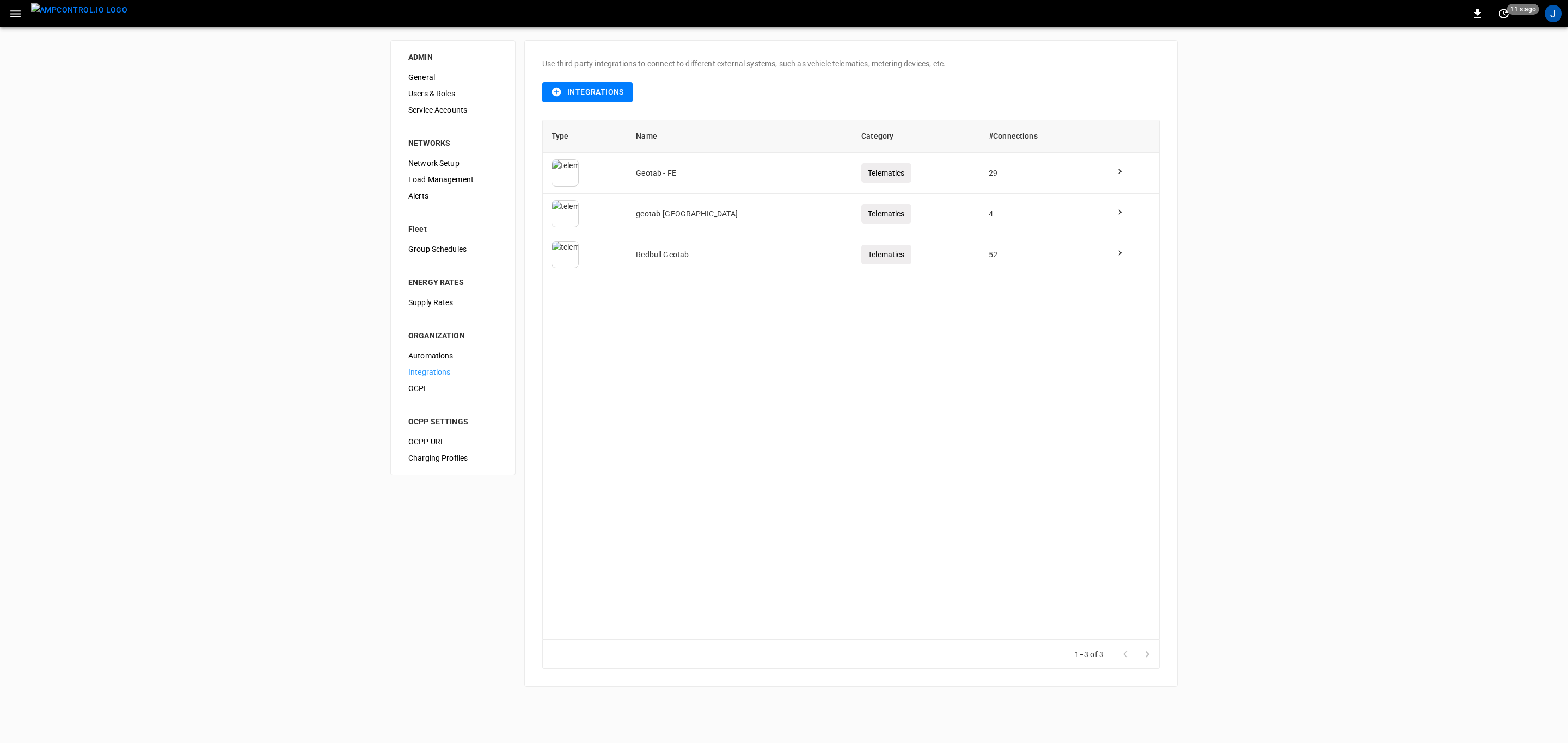
click at [20, 11] on icon "button" at bounding box center [15, 14] width 14 height 14
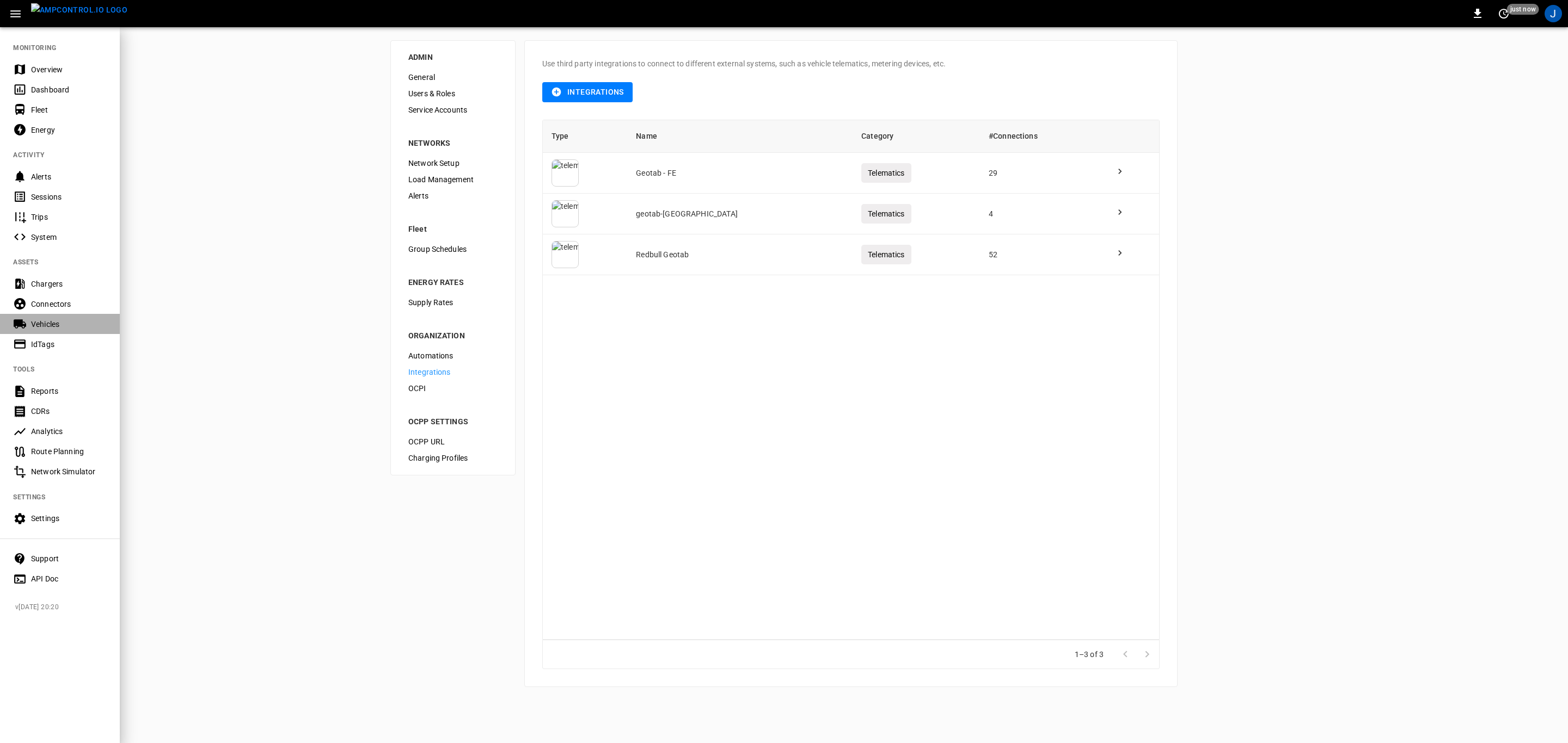
click at [56, 325] on div "Vehicles" at bounding box center [69, 325] width 75 height 11
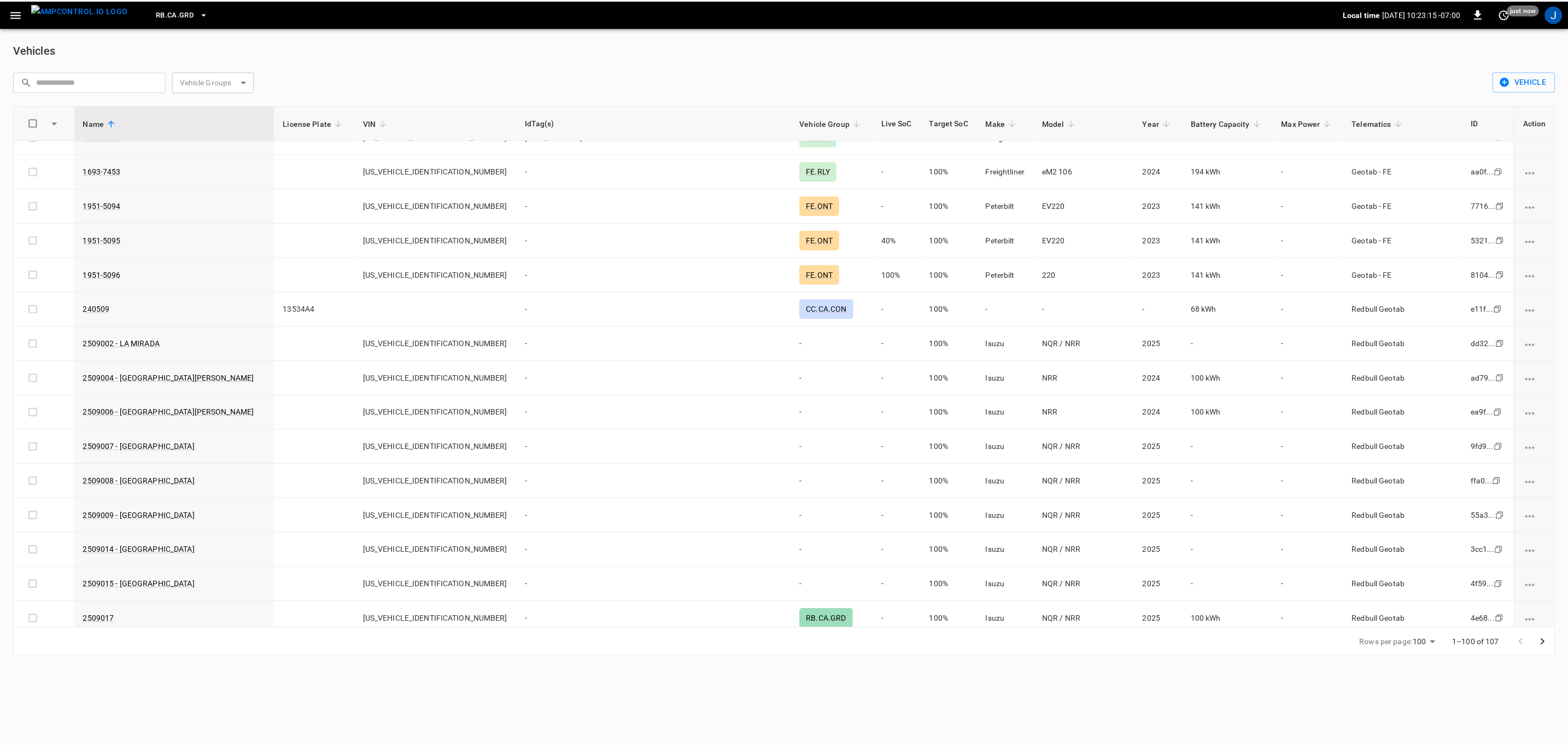
scroll to position [656, 0]
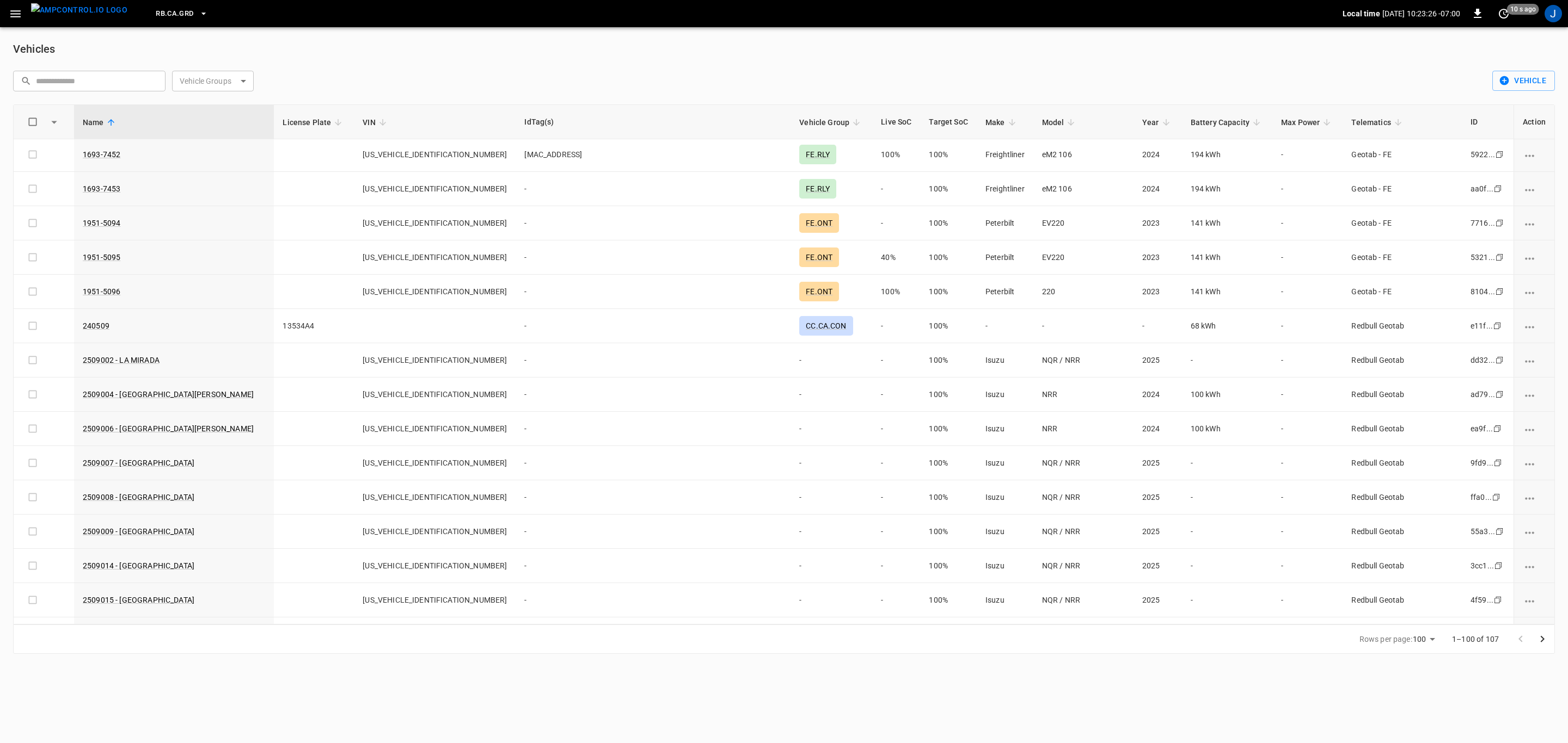
click at [98, 330] on link "240509" at bounding box center [96, 326] width 27 height 9
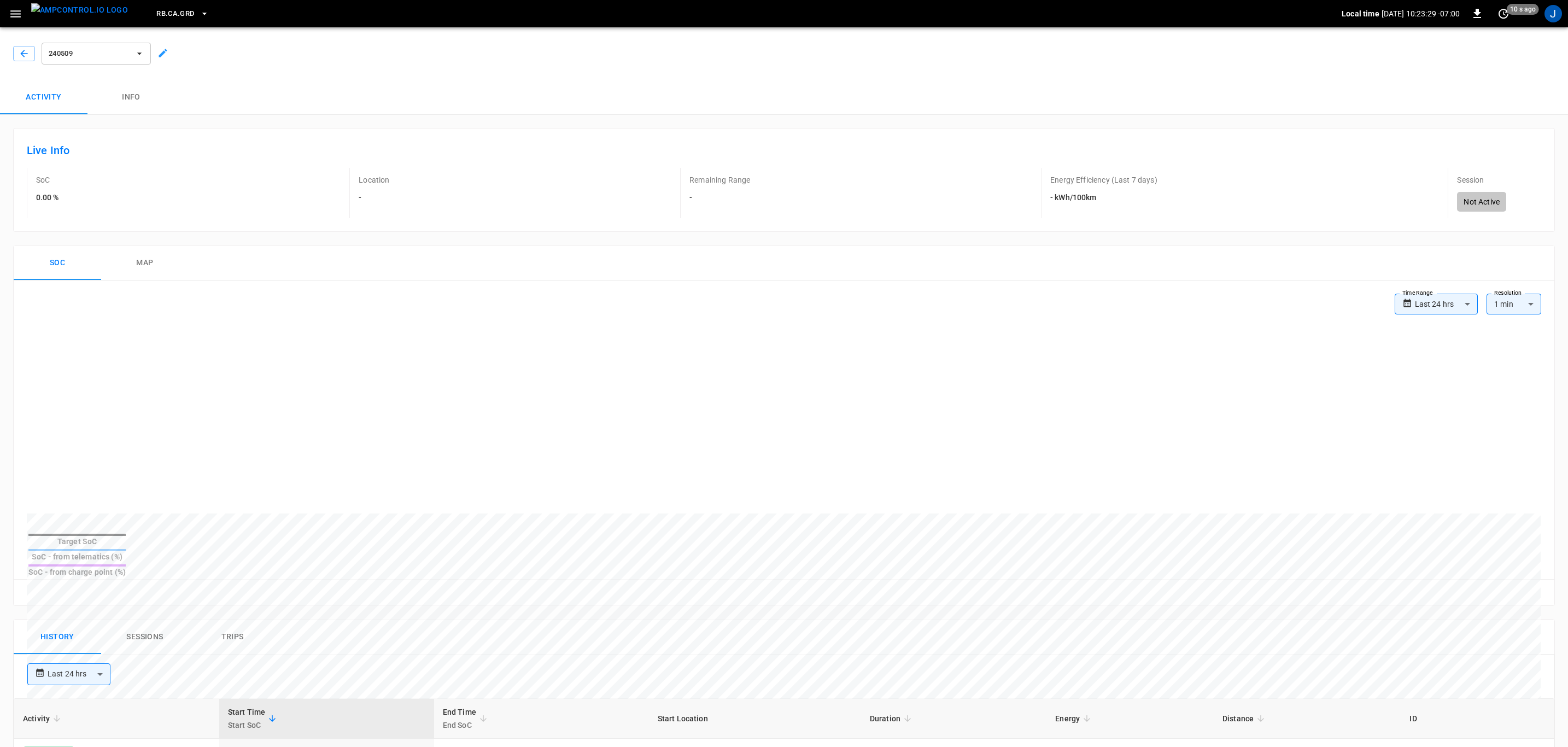
click at [167, 52] on icon at bounding box center [163, 53] width 11 height 11
click at [16, 10] on icon "button" at bounding box center [16, 14] width 14 height 14
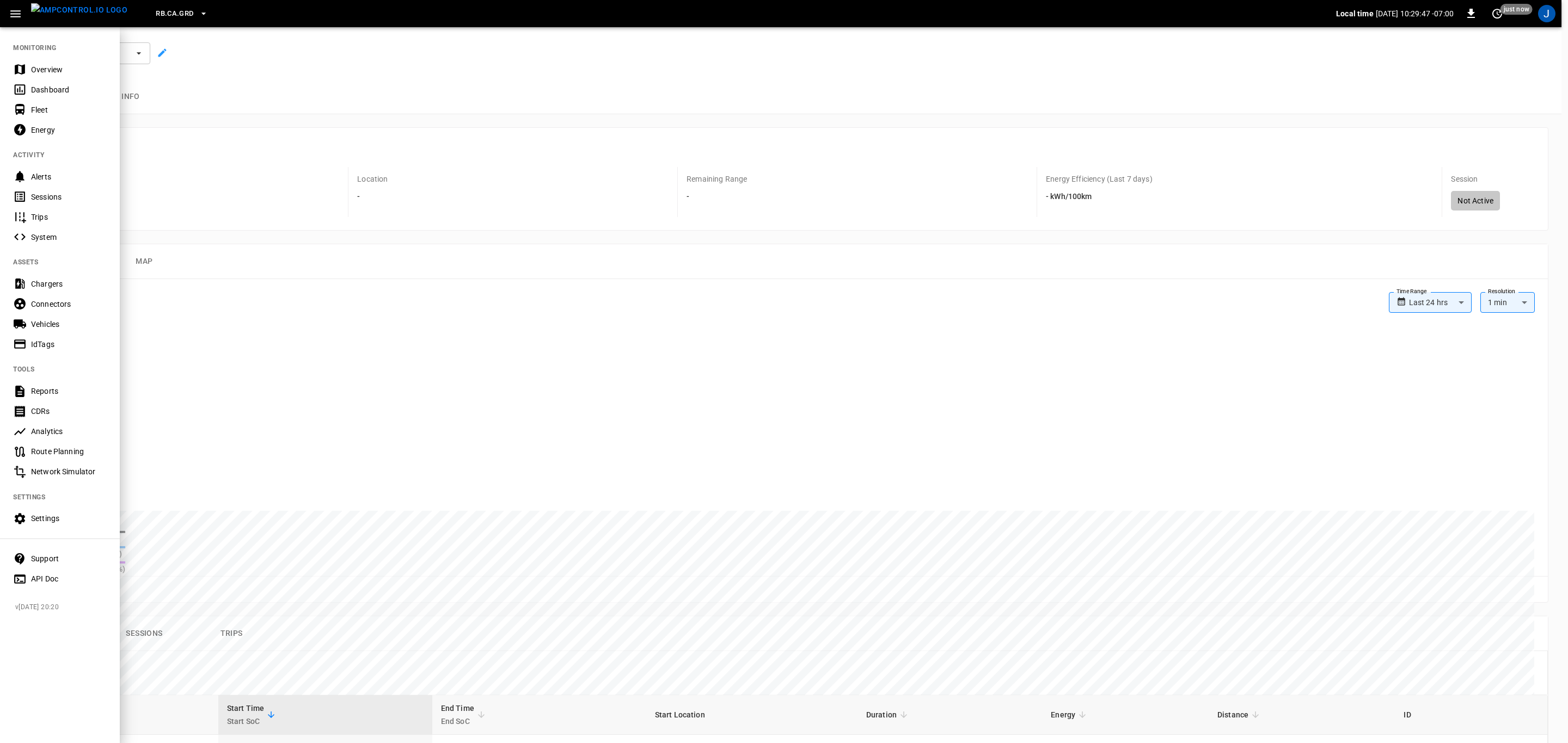
click at [56, 520] on div "Settings" at bounding box center [69, 519] width 75 height 11
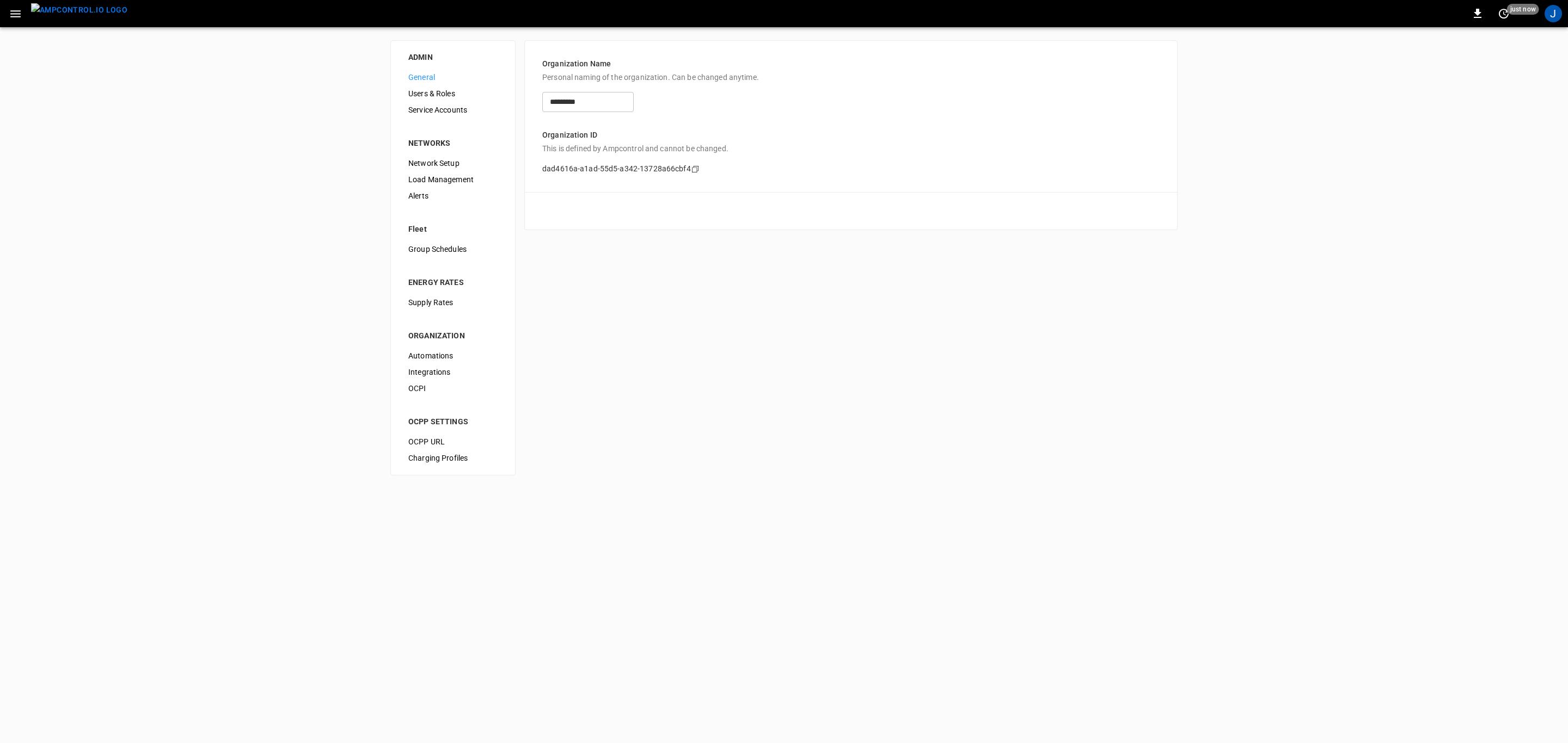
click at [435, 370] on span "Integrations" at bounding box center [453, 372] width 89 height 11
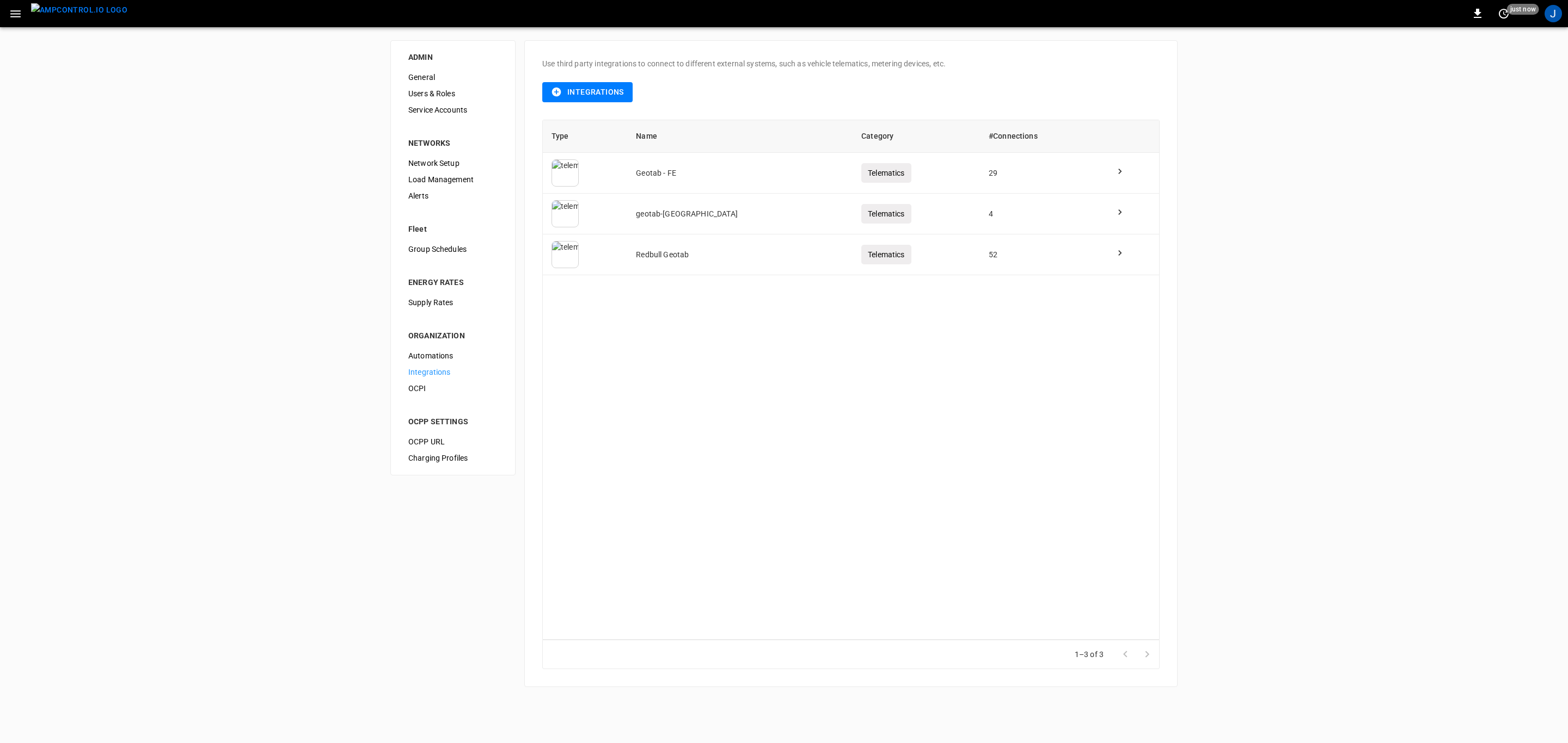
click at [597, 93] on button "Integrations" at bounding box center [588, 92] width 90 height 20
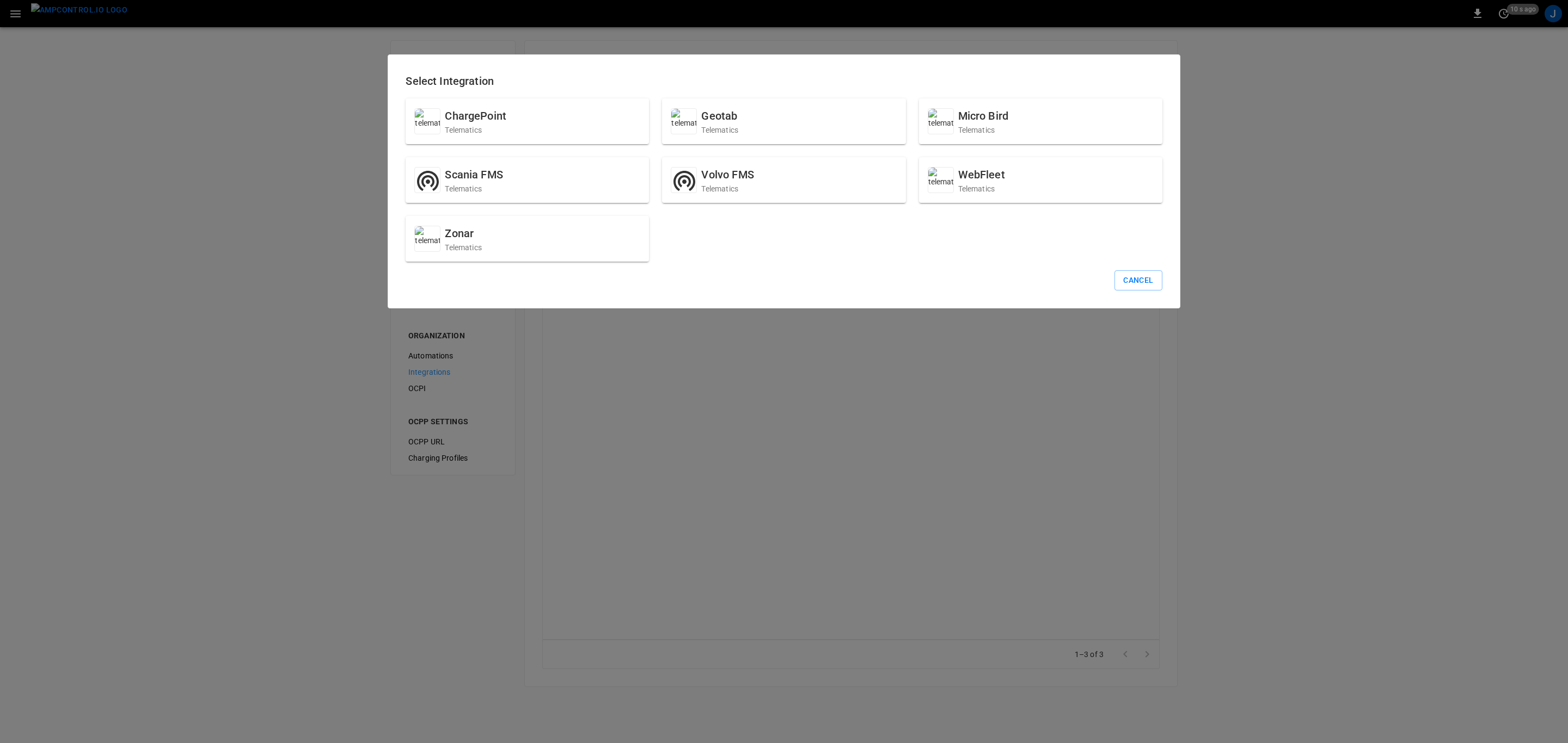
click at [790, 129] on div "Geotab Telematics" at bounding box center [783, 121] width 243 height 46
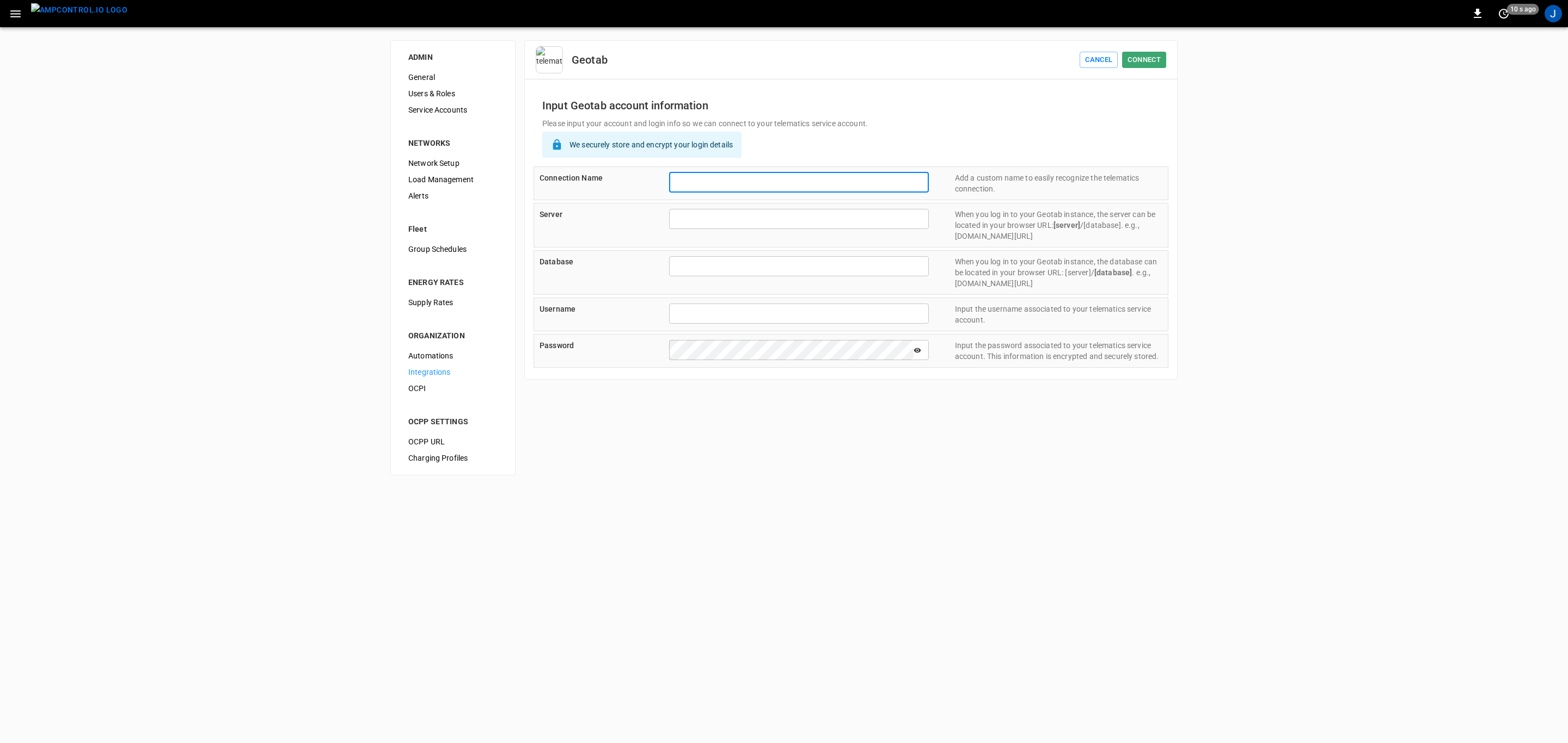
click at [755, 177] on input "text" at bounding box center [799, 182] width 260 height 20
type input "**********"
click at [713, 224] on input "text" at bounding box center [799, 219] width 260 height 20
paste input "**********"
type input "**********"
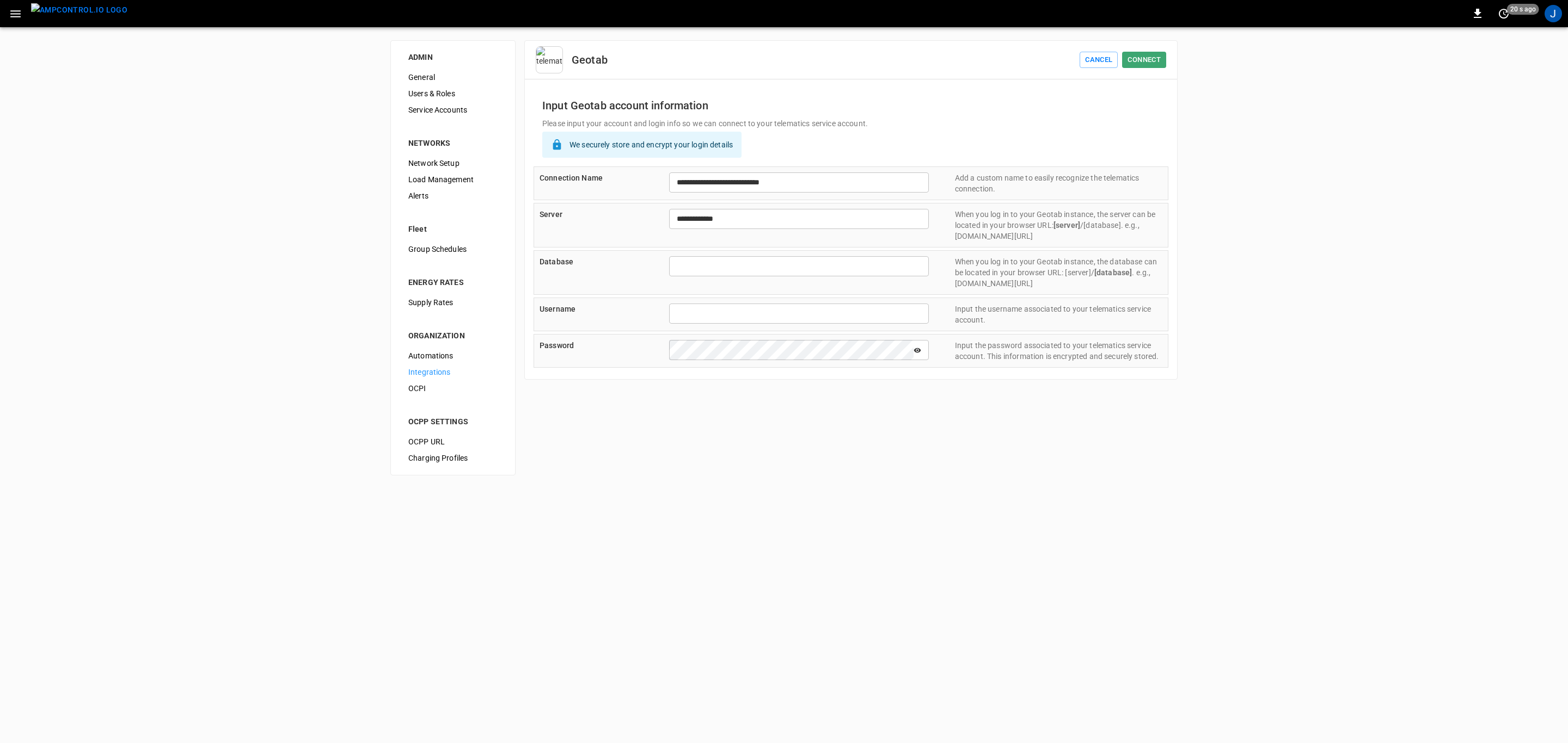
click at [715, 265] on input "text" at bounding box center [799, 266] width 260 height 20
paste input "**********"
type input "**********"
click at [750, 318] on input "text" at bounding box center [799, 313] width 260 height 20
paste input "**********"
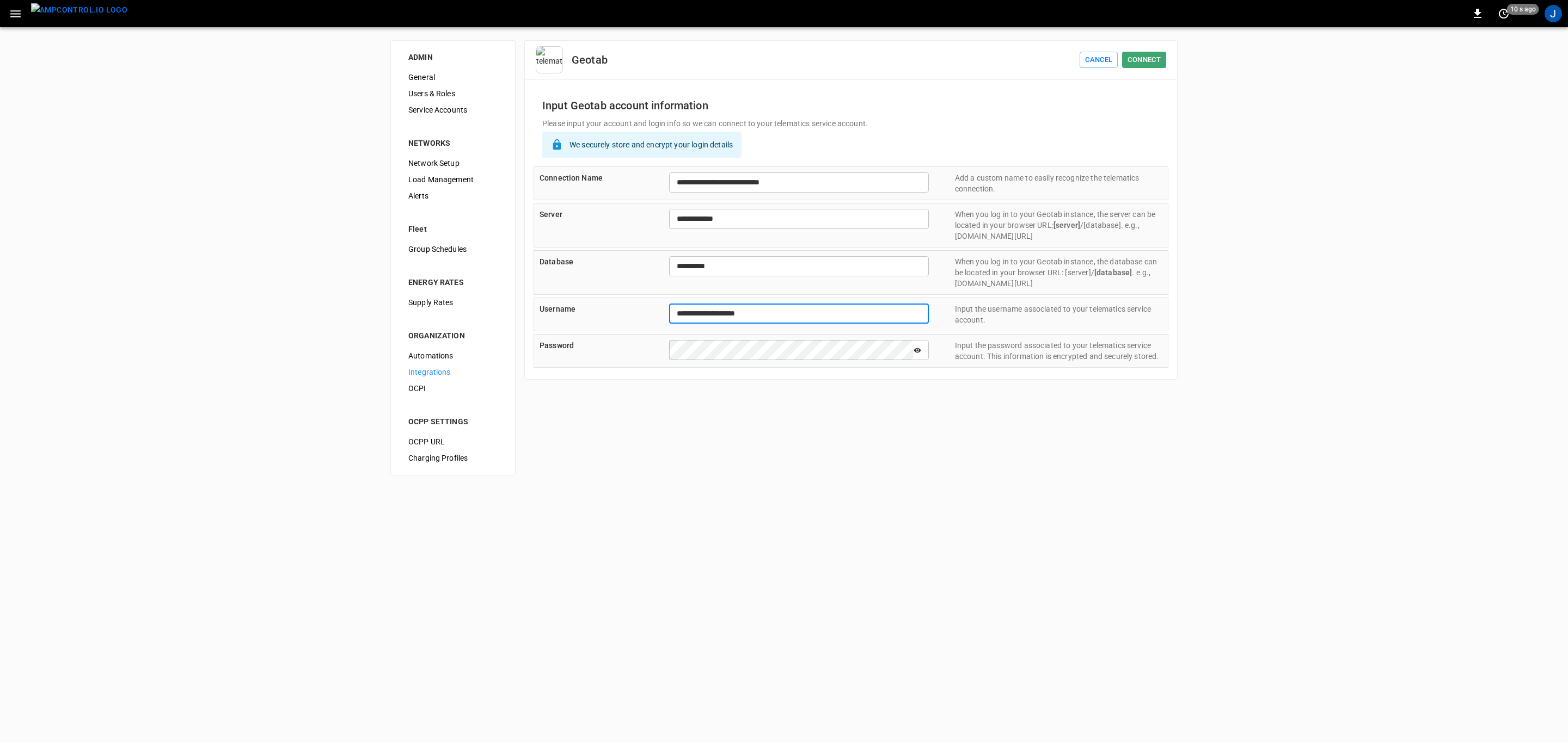
type input "**********"
click at [1141, 57] on button "Connect" at bounding box center [1144, 60] width 44 height 17
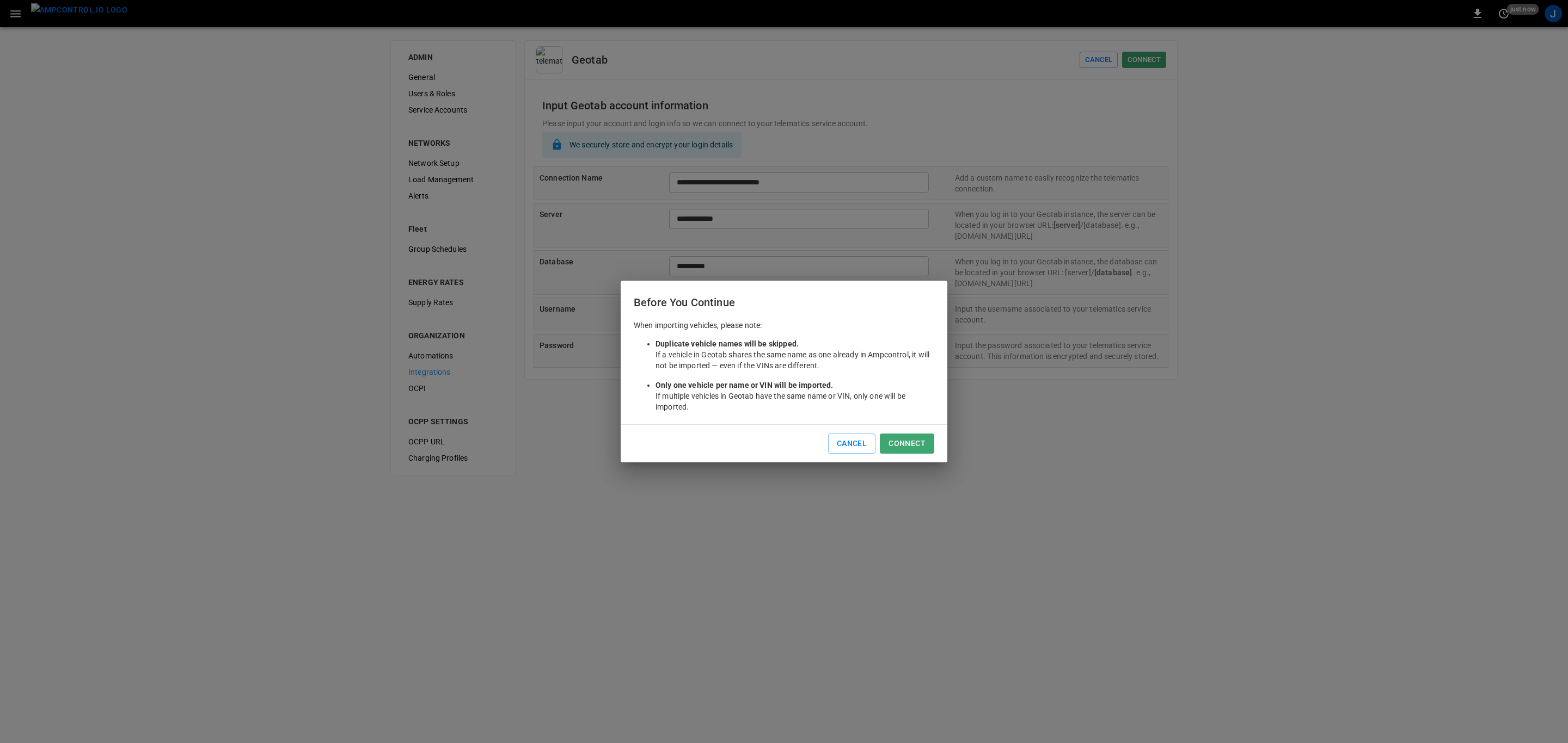
click at [907, 441] on button "Connect" at bounding box center [907, 443] width 54 height 20
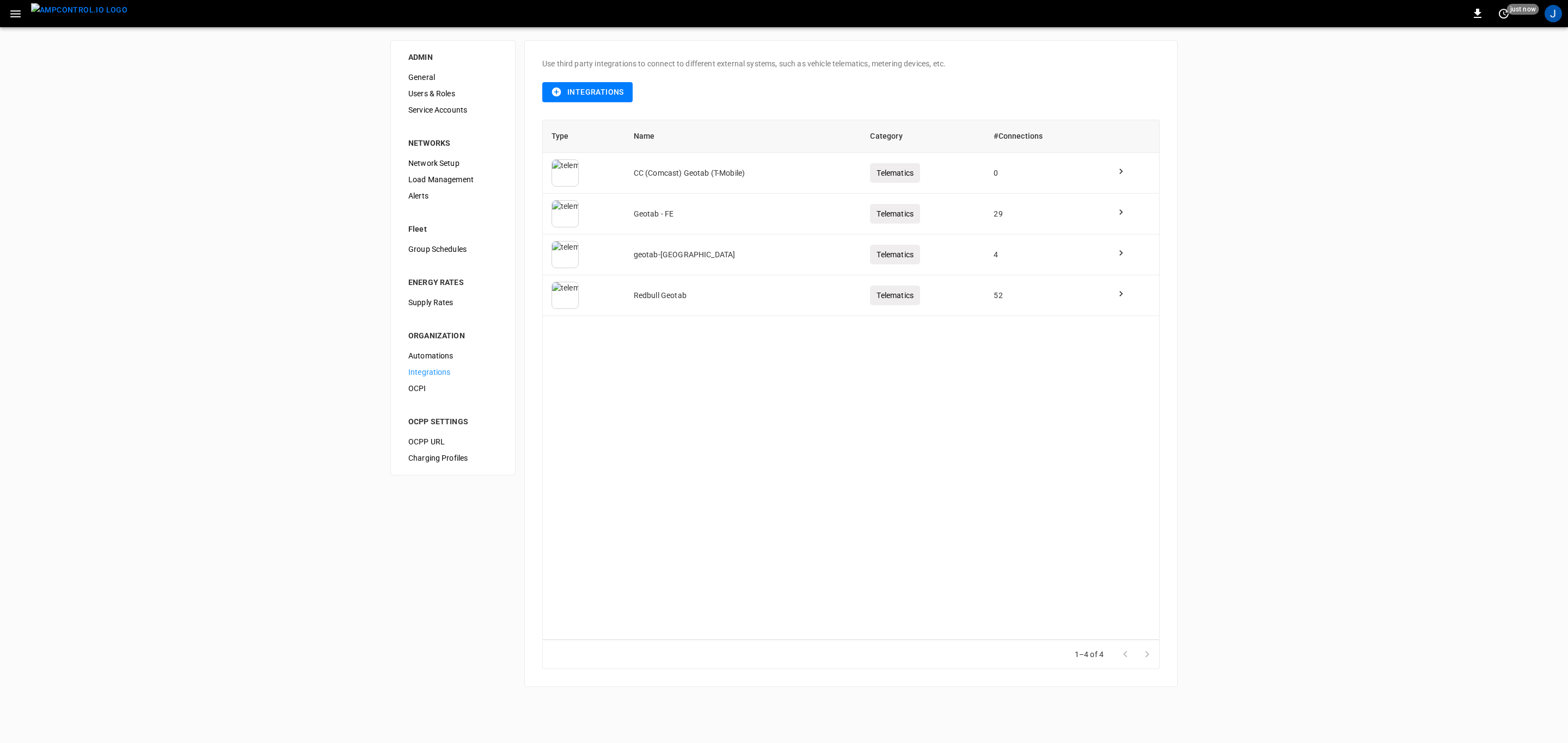
click at [1110, 166] on td at bounding box center [1133, 173] width 52 height 41
click at [1120, 170] on icon at bounding box center [1121, 171] width 3 height 6
